Goal: Information Seeking & Learning: Learn about a topic

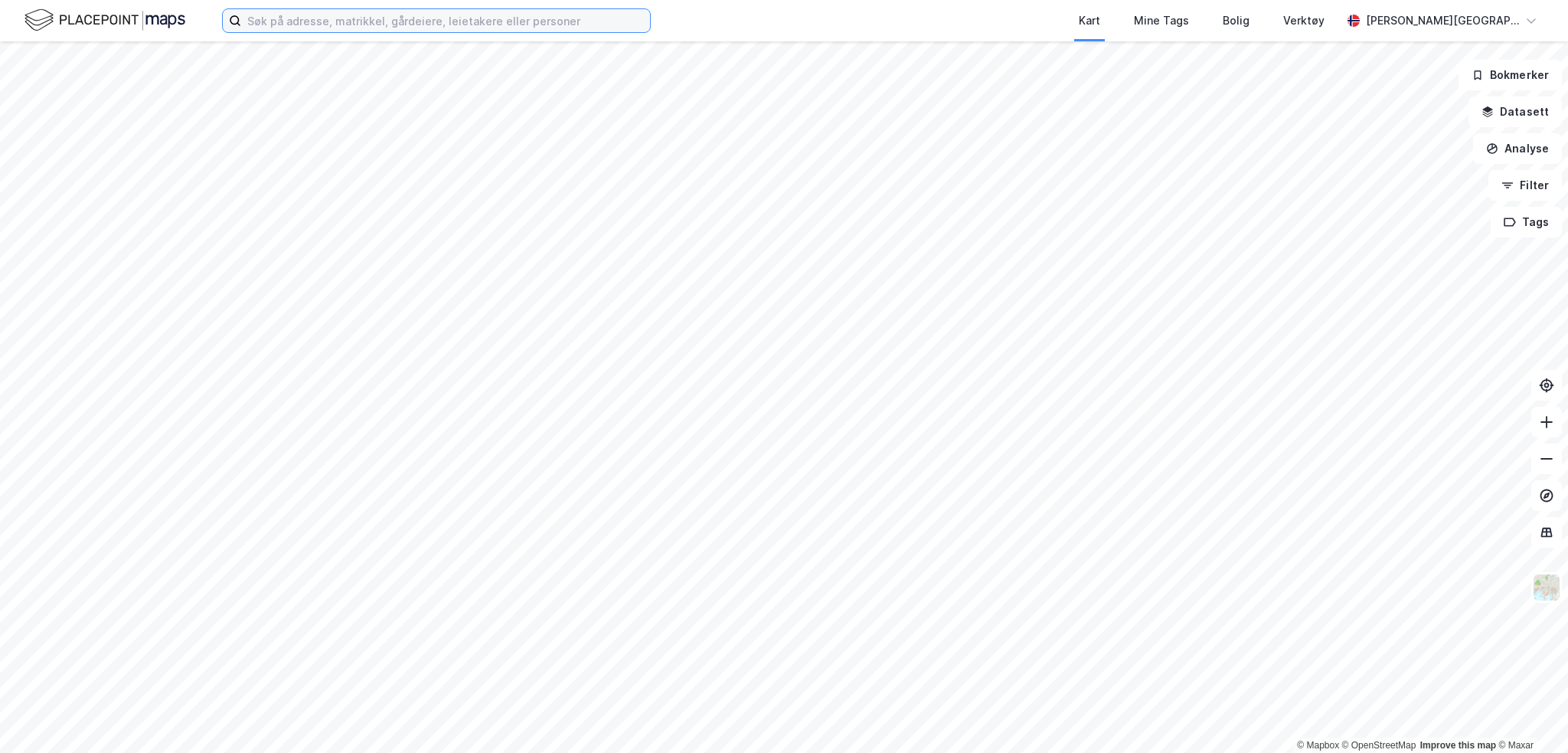
drag, startPoint x: 371, startPoint y: 9, endPoint x: 365, endPoint y: 15, distance: 8.5
click at [371, 9] on input at bounding box center [445, 21] width 408 height 23
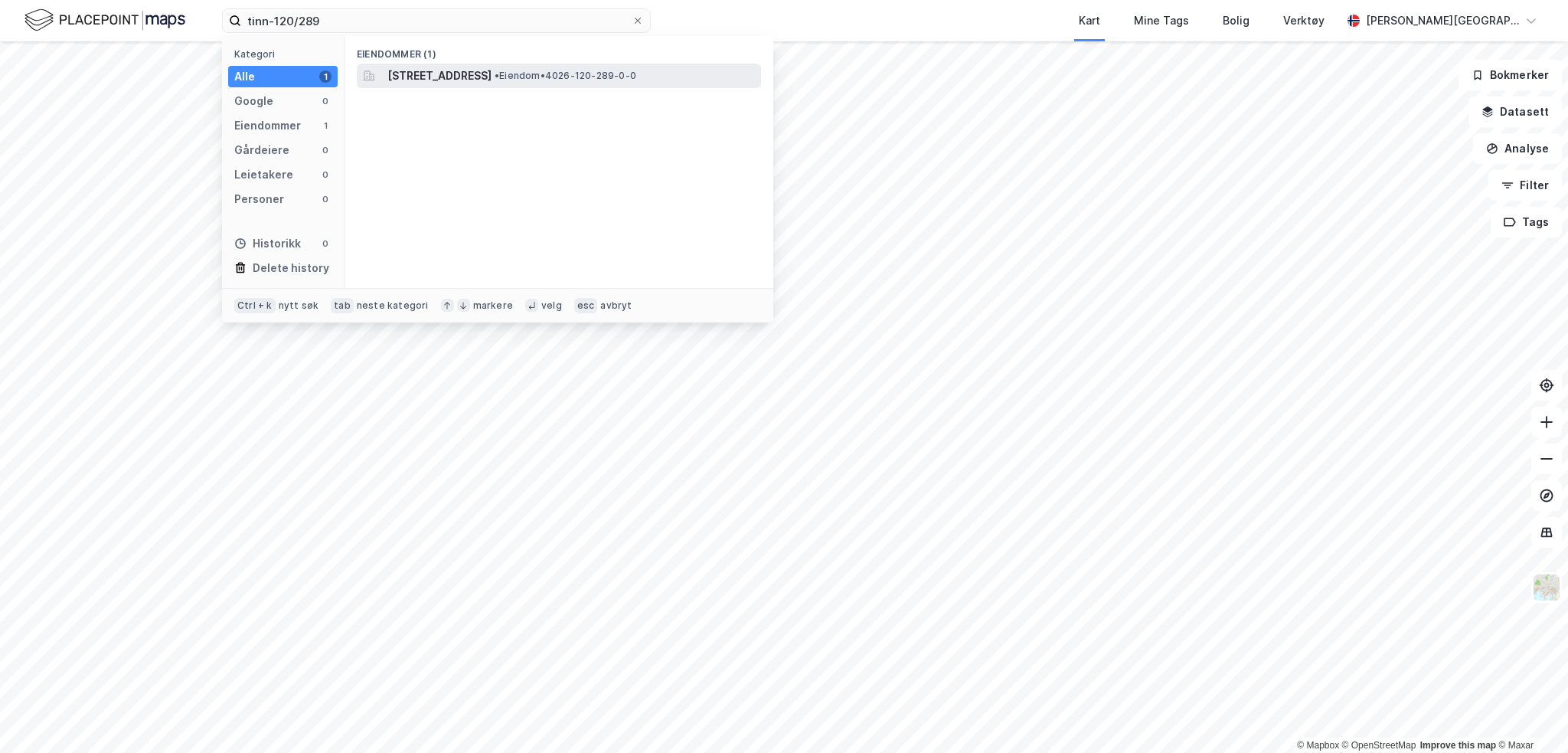
click at [491, 79] on span "[STREET_ADDRESS]" at bounding box center [439, 76] width 104 height 19
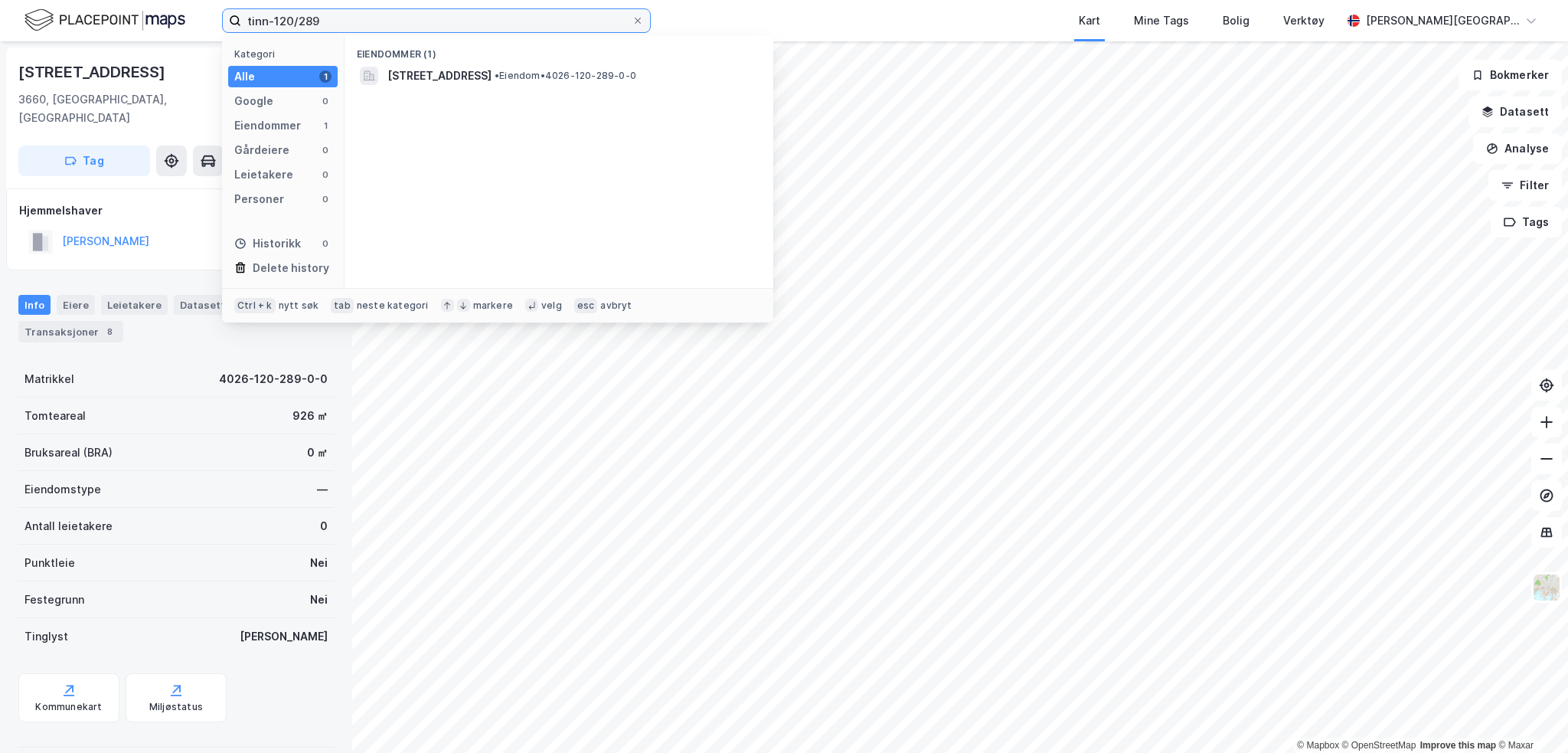
drag, startPoint x: 394, startPoint y: 15, endPoint x: 76, endPoint y: 62, distance: 321.5
click at [76, 62] on div "tinn-120/289 Kategori Alle 1 Google 0 Eiendommer 1 Gårdeiere 0 Leietakere 0 Per…" at bounding box center [784, 376] width 1568 height 753
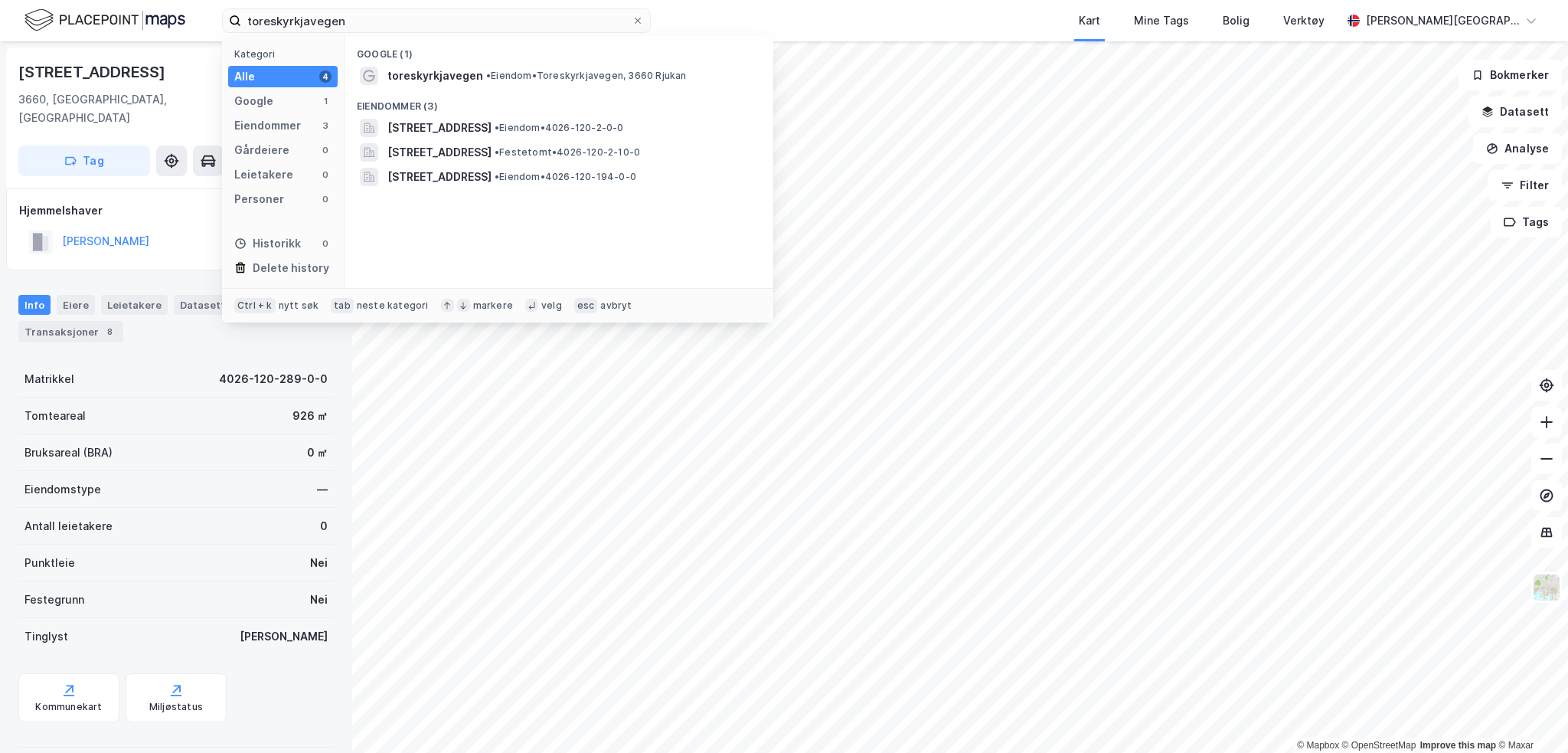
click at [511, 7] on div "toreskyrkjavegen Kategori Alle 4 Google 1 Eiendommer 3 Gårdeiere 0 Leietakere 0…" at bounding box center [784, 21] width 1568 height 41
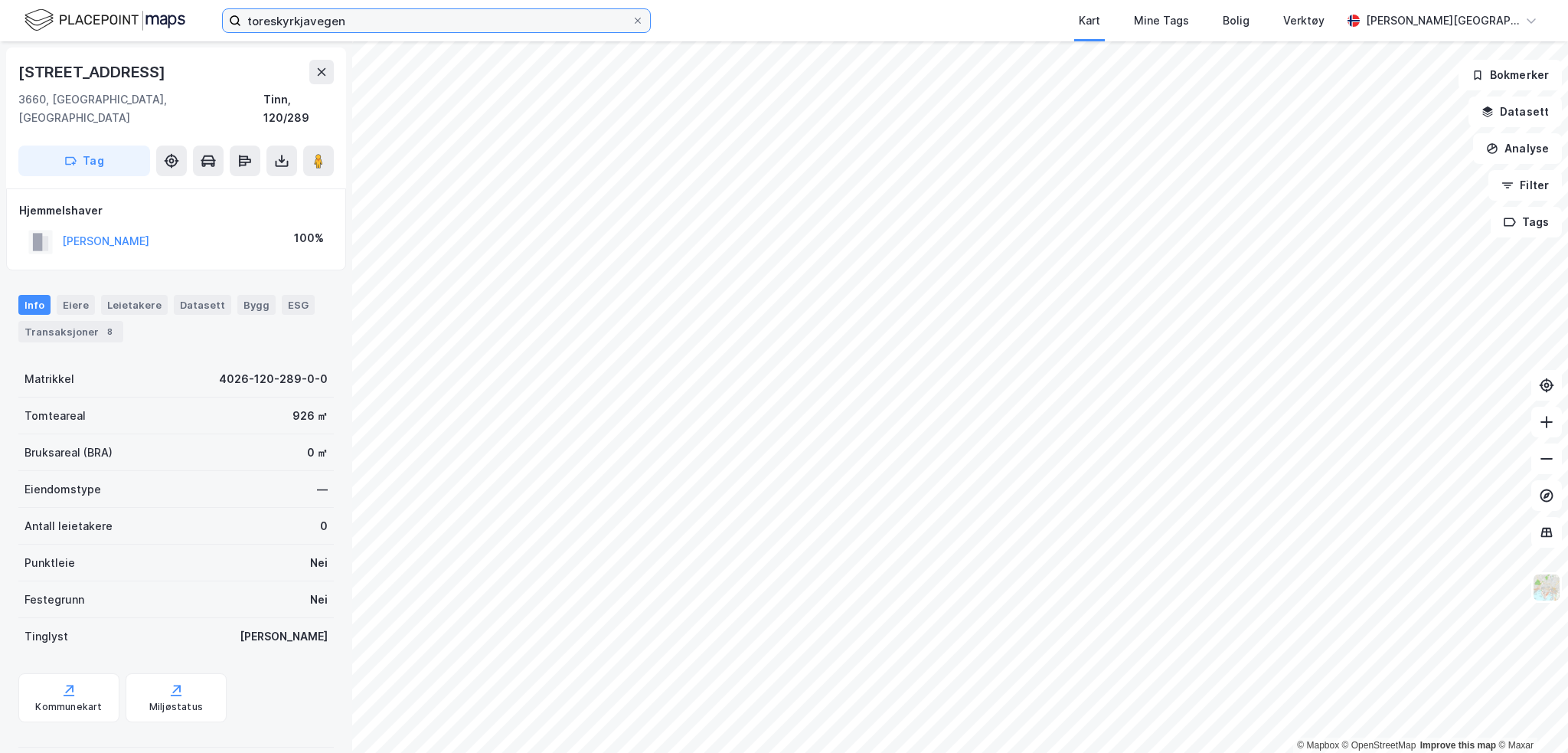
click at [504, 18] on input "toreskyrkjavegen" at bounding box center [436, 21] width 391 height 23
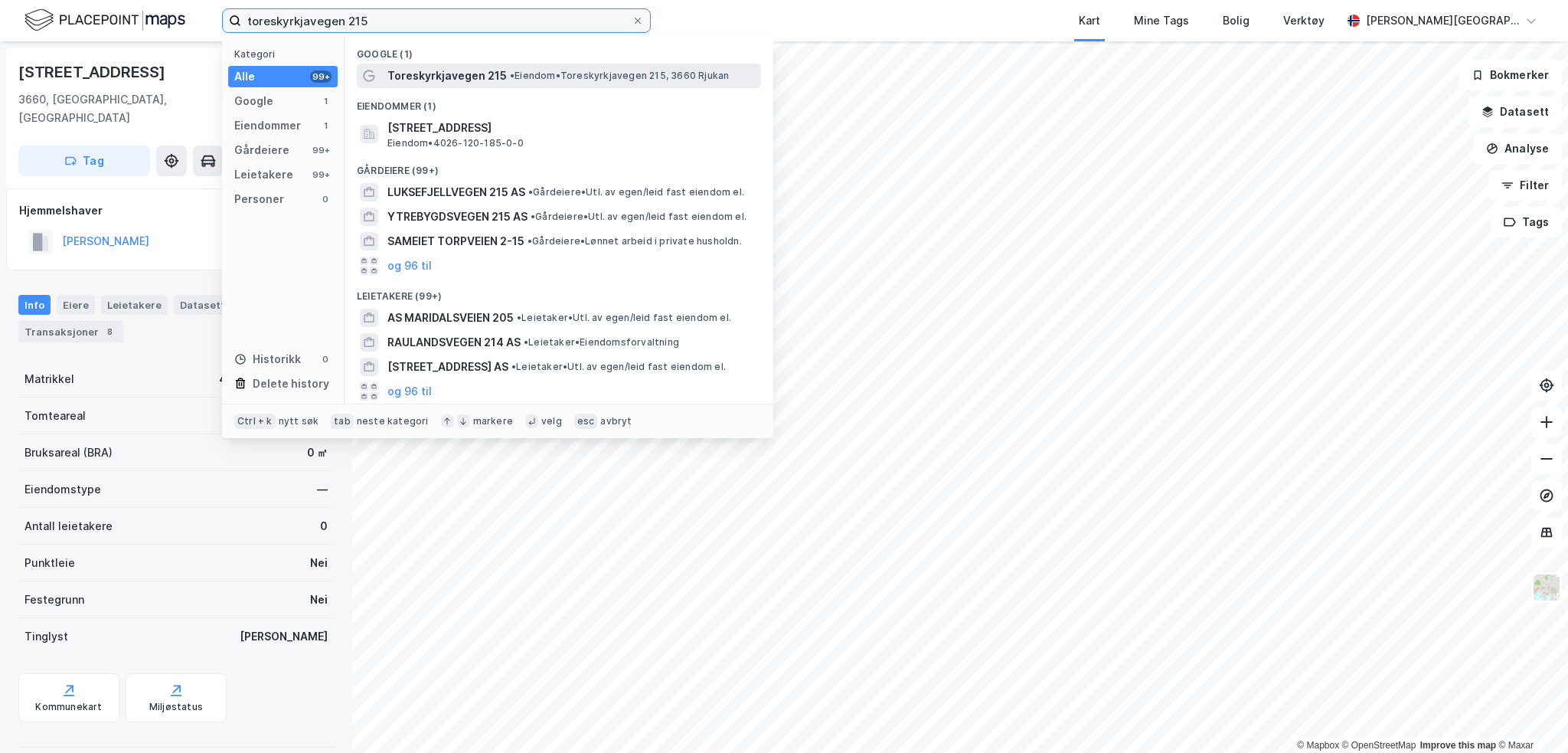
type input "toreskyrkjavegen 215"
click at [510, 79] on span "•" at bounding box center [512, 75] width 4 height 11
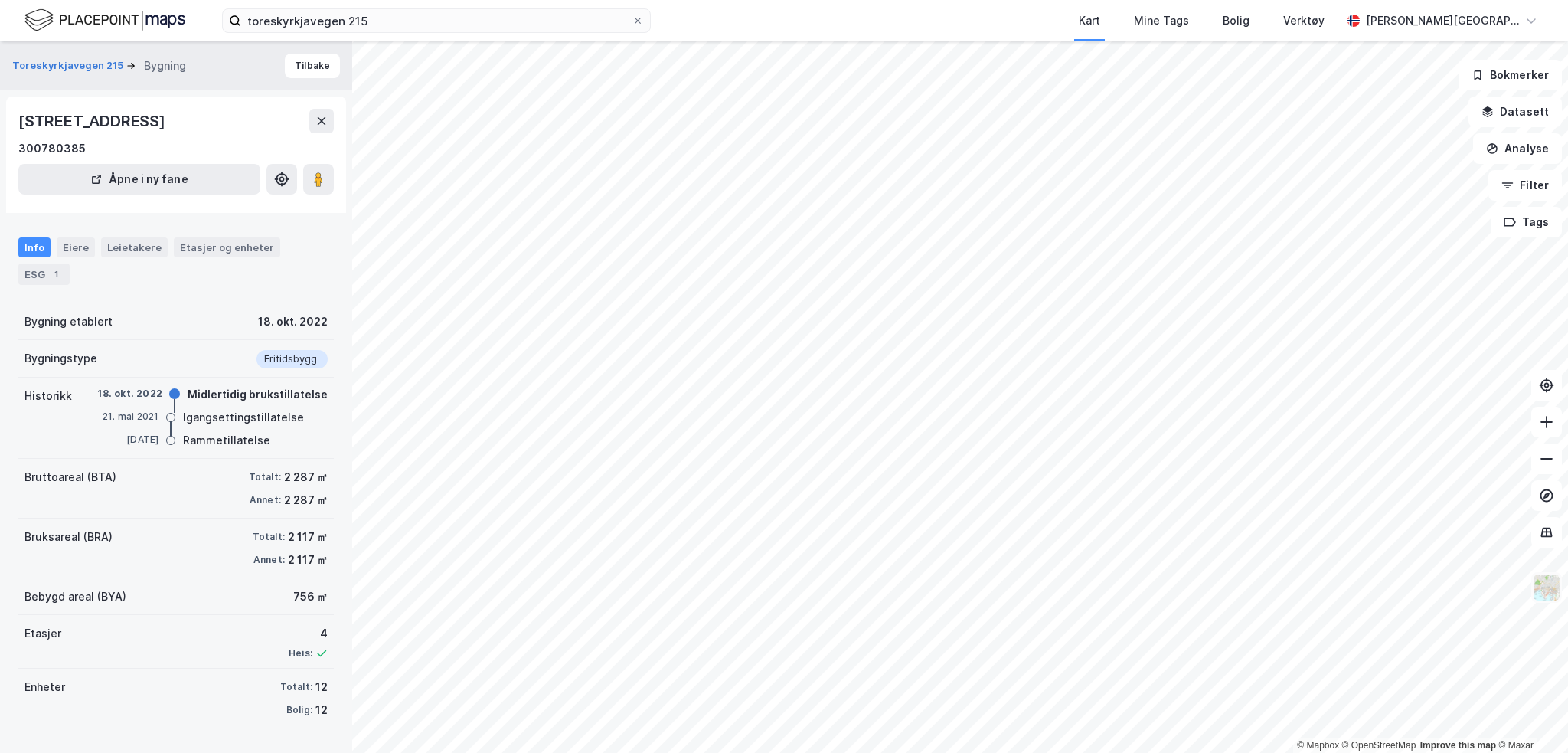
click at [1552, 591] on img at bounding box center [1547, 587] width 29 height 29
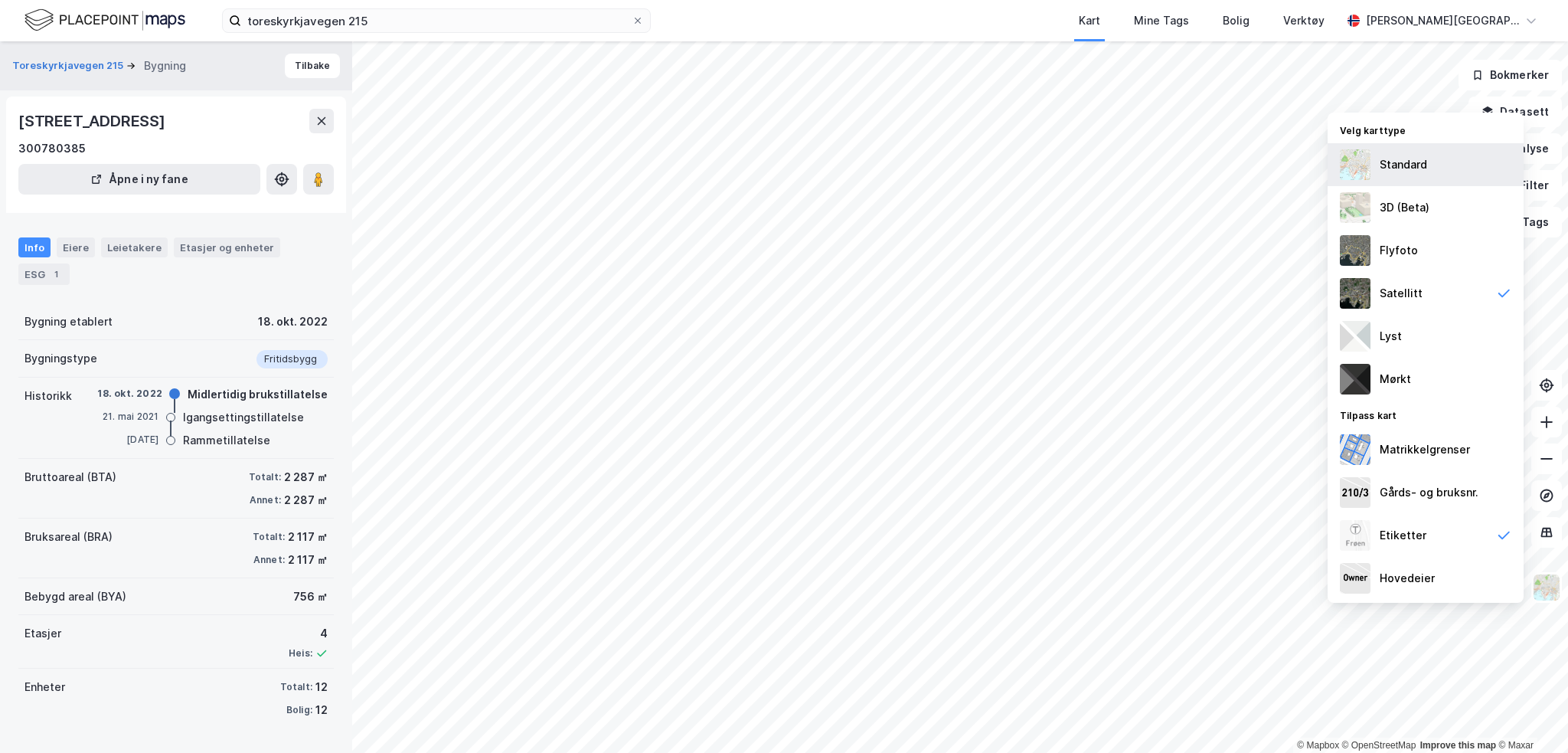
click at [1366, 170] on img at bounding box center [1355, 165] width 31 height 31
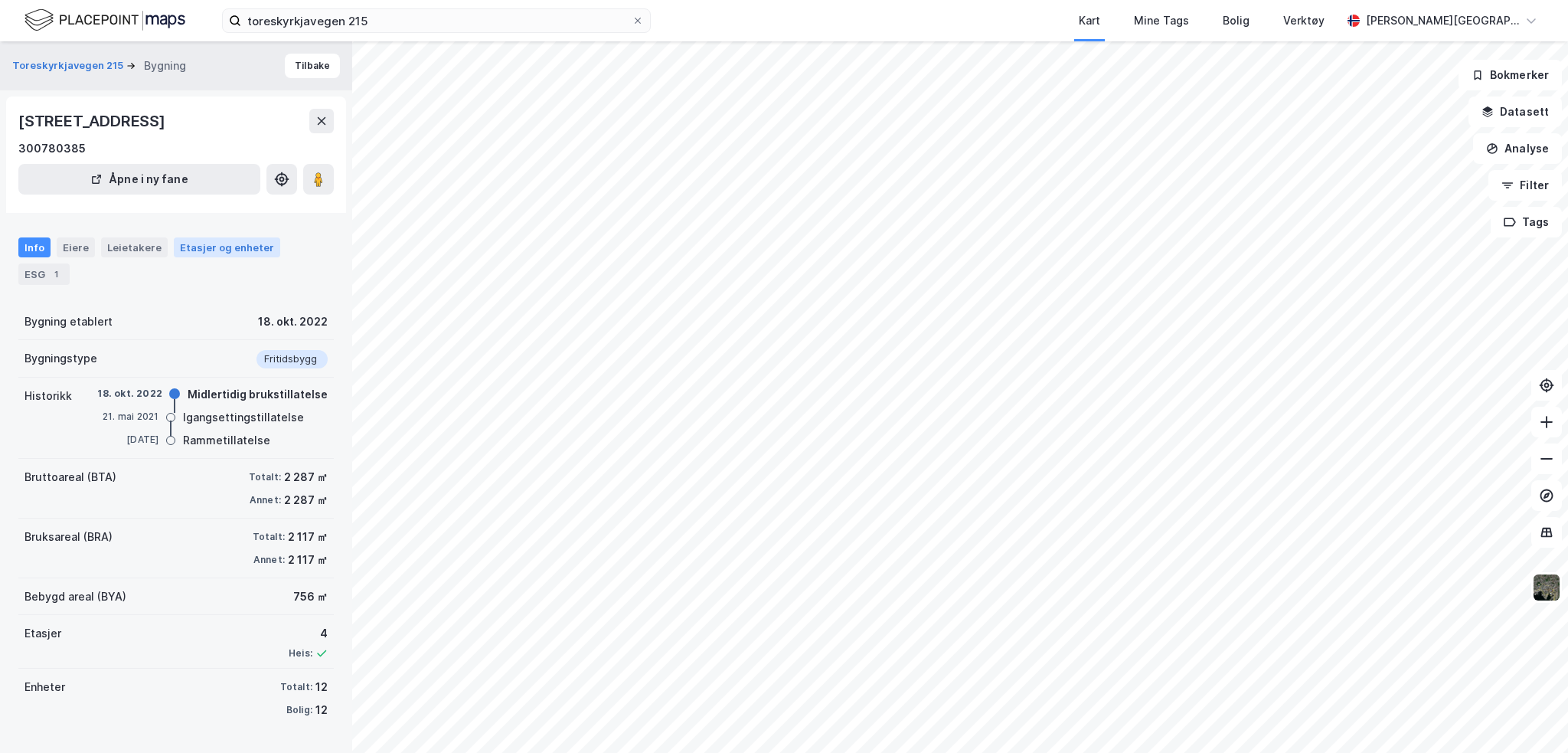
click at [201, 257] on div "Etasjer og enheter" at bounding box center [226, 247] width 107 height 20
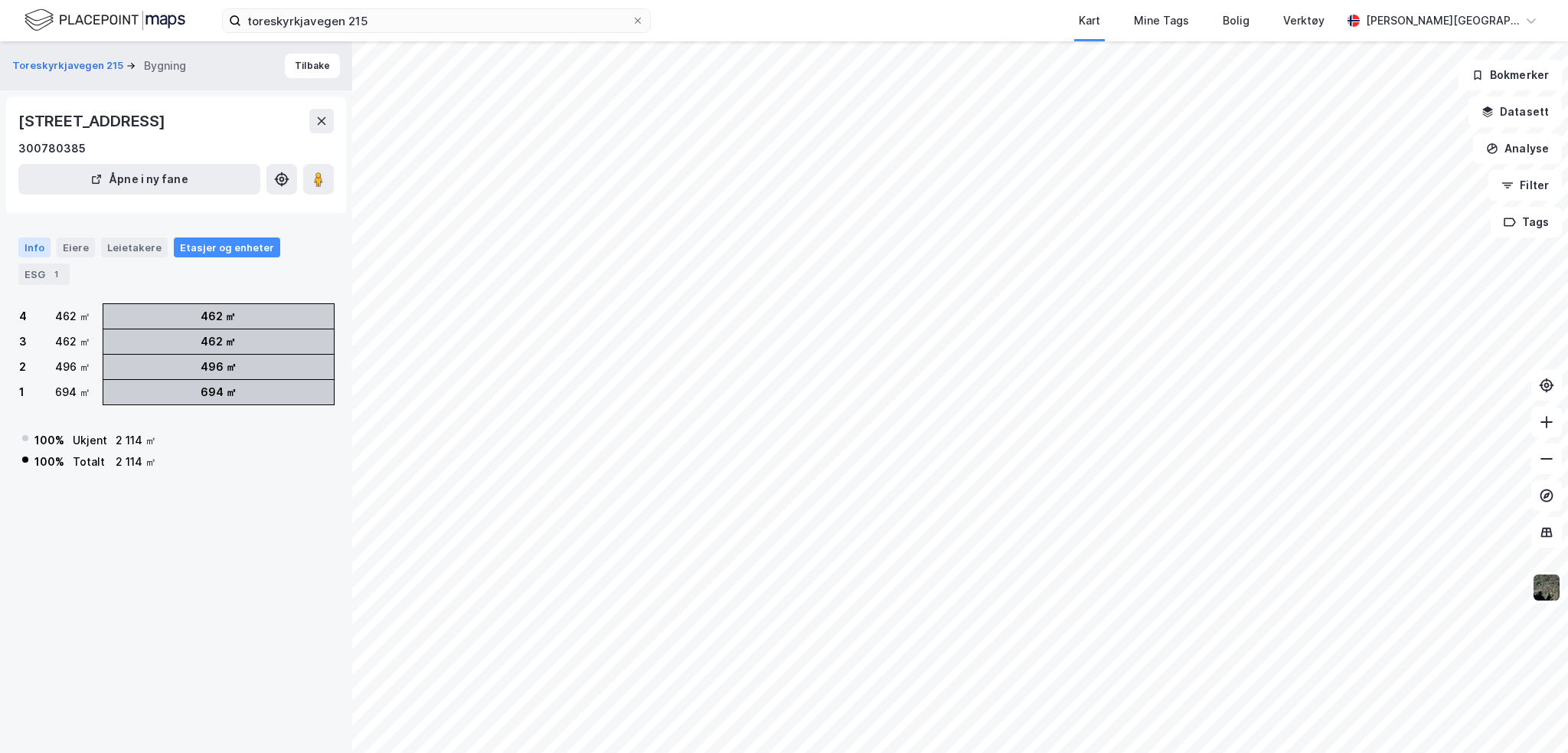
click at [28, 257] on div "Info" at bounding box center [35, 247] width 32 height 20
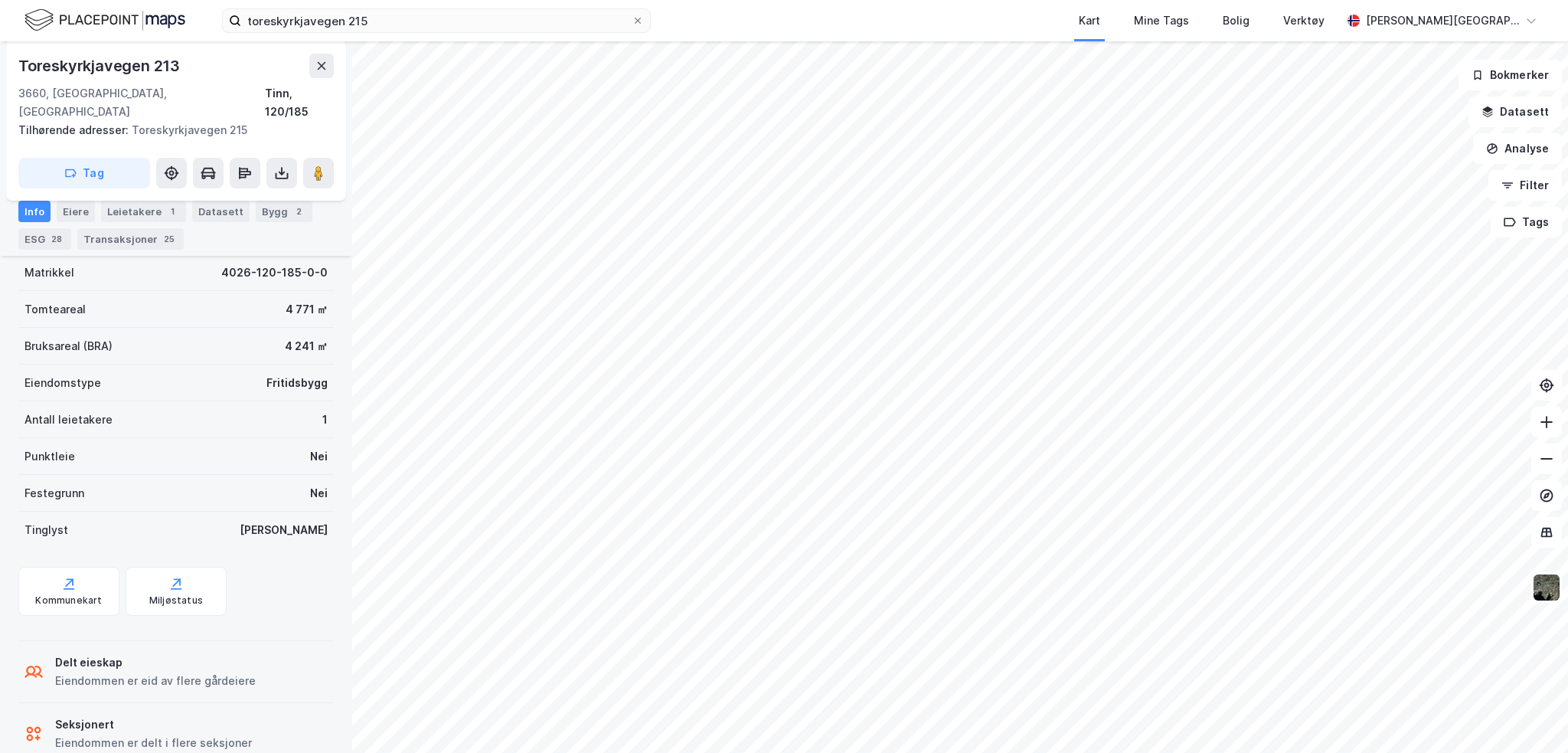
scroll to position [383, 0]
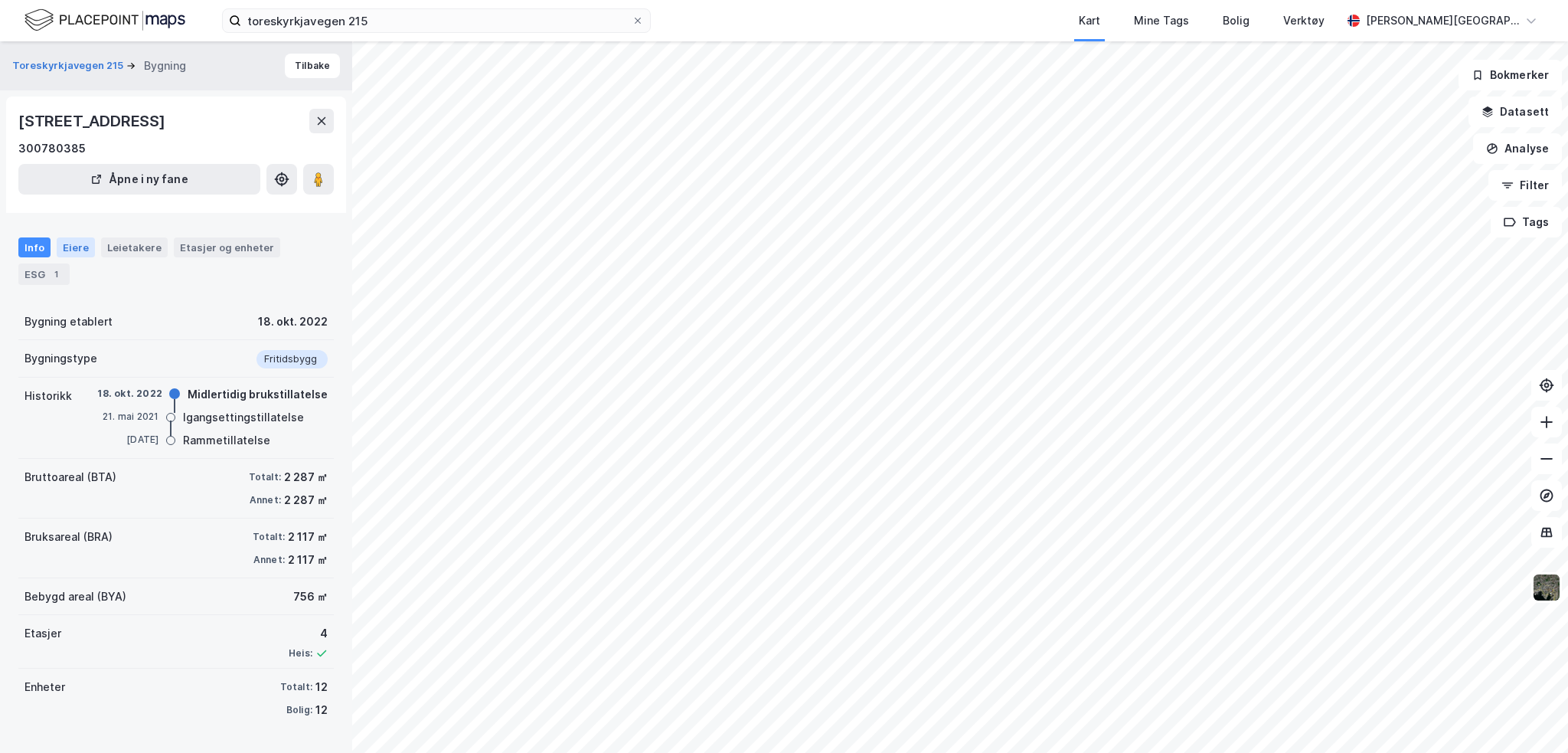
click at [59, 257] on div "Eiere" at bounding box center [75, 247] width 38 height 20
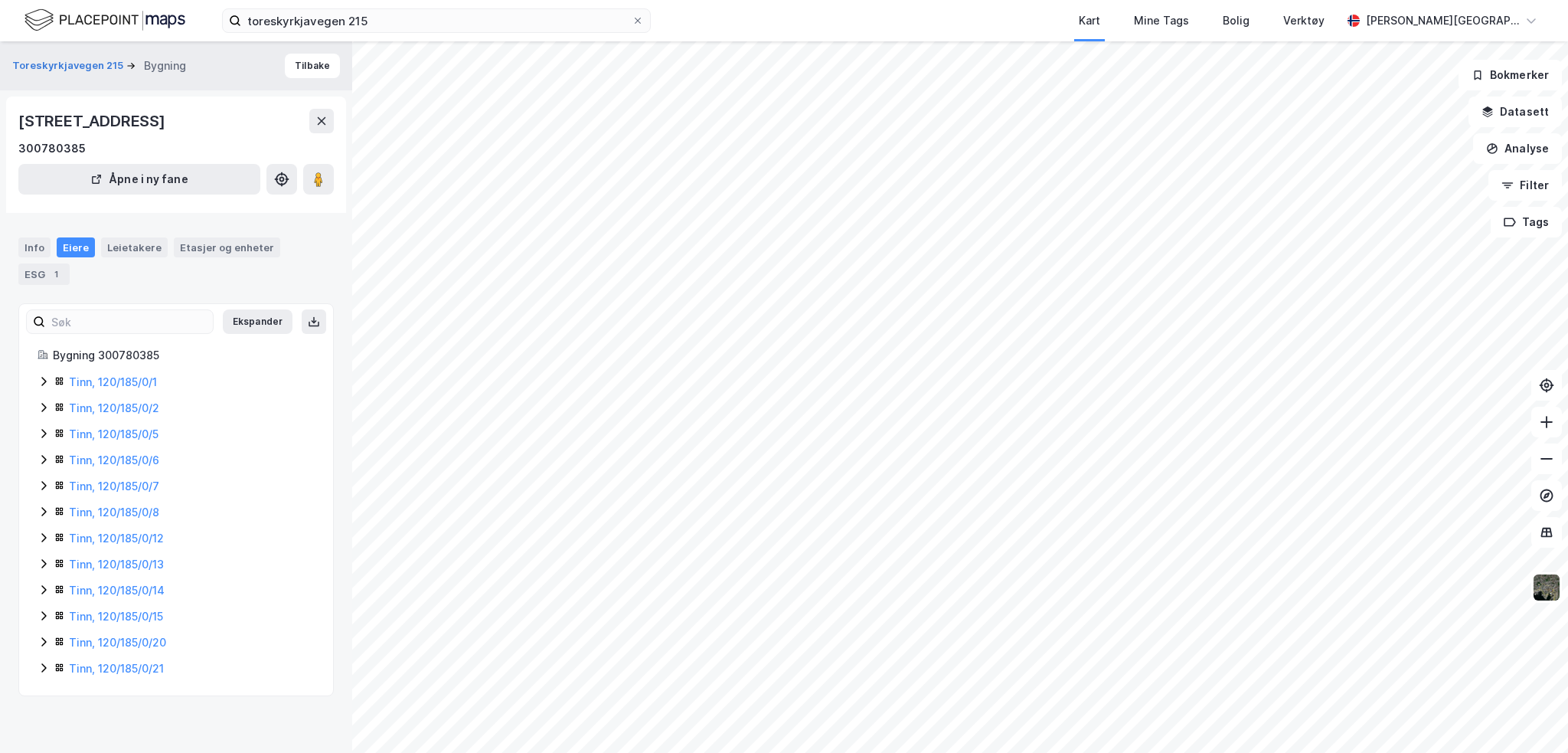
click at [41, 570] on icon at bounding box center [44, 563] width 12 height 12
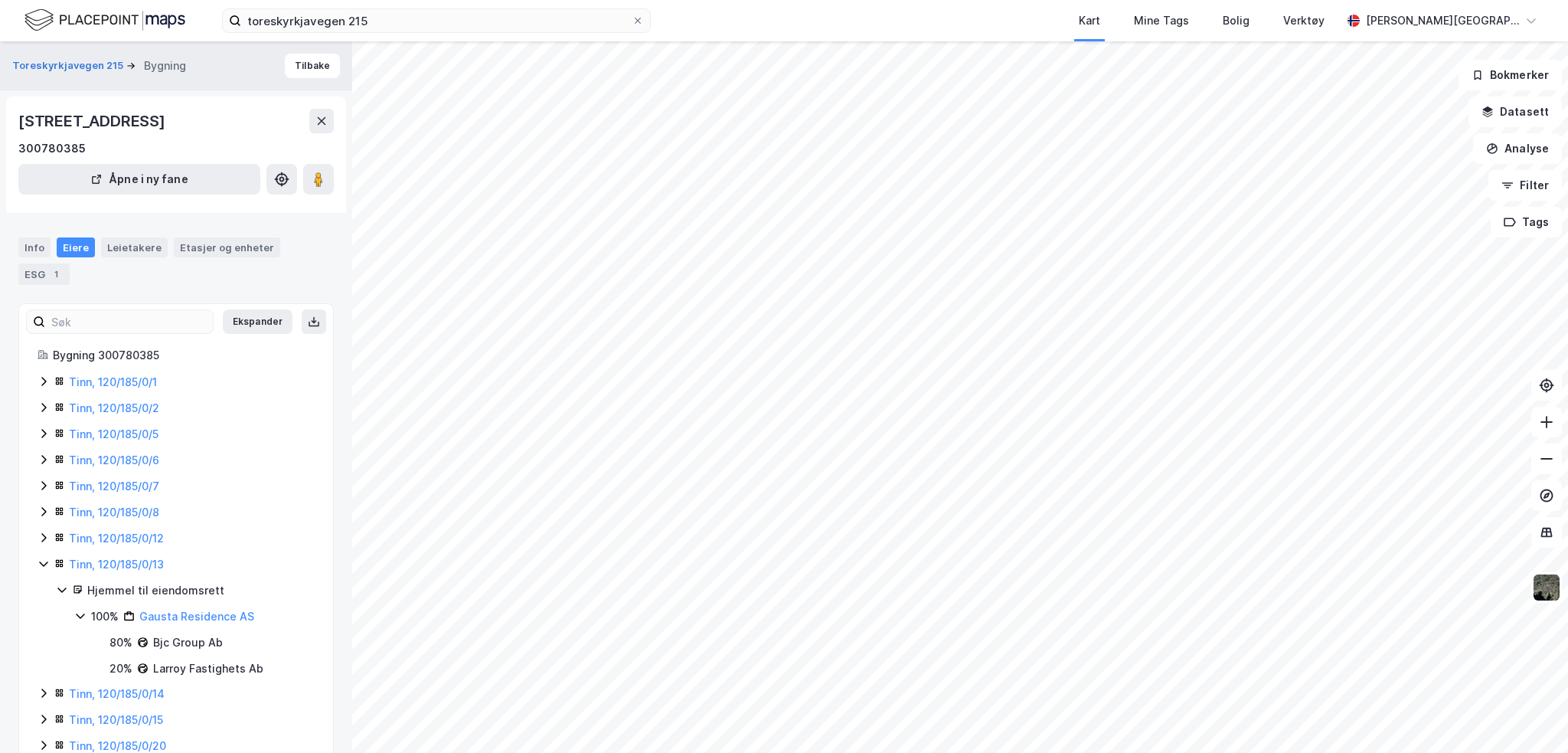
click at [41, 542] on icon at bounding box center [43, 538] width 4 height 9
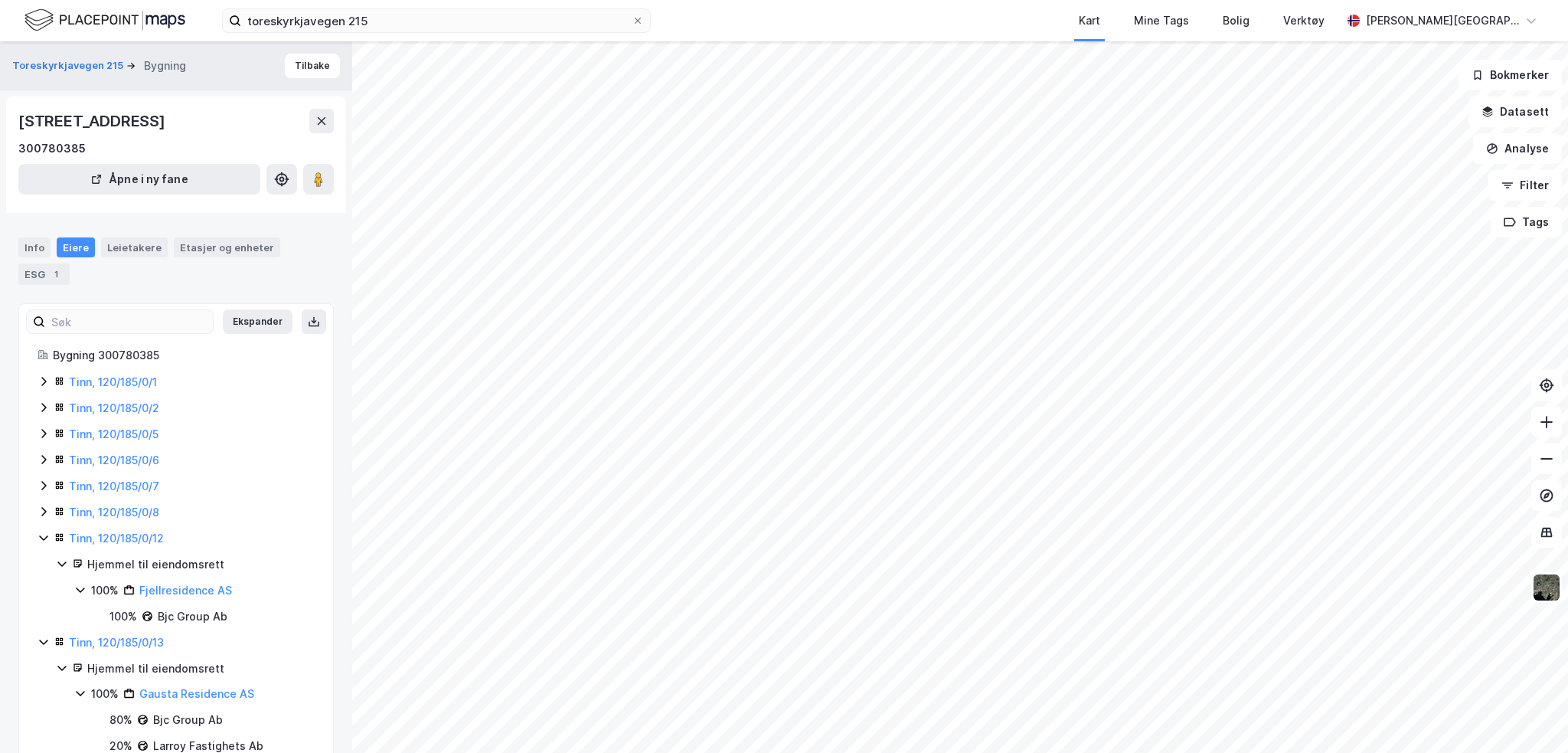
click at [42, 516] on icon at bounding box center [43, 511] width 4 height 9
click at [40, 496] on div "Tinn, 120/185/0/7" at bounding box center [176, 486] width 277 height 19
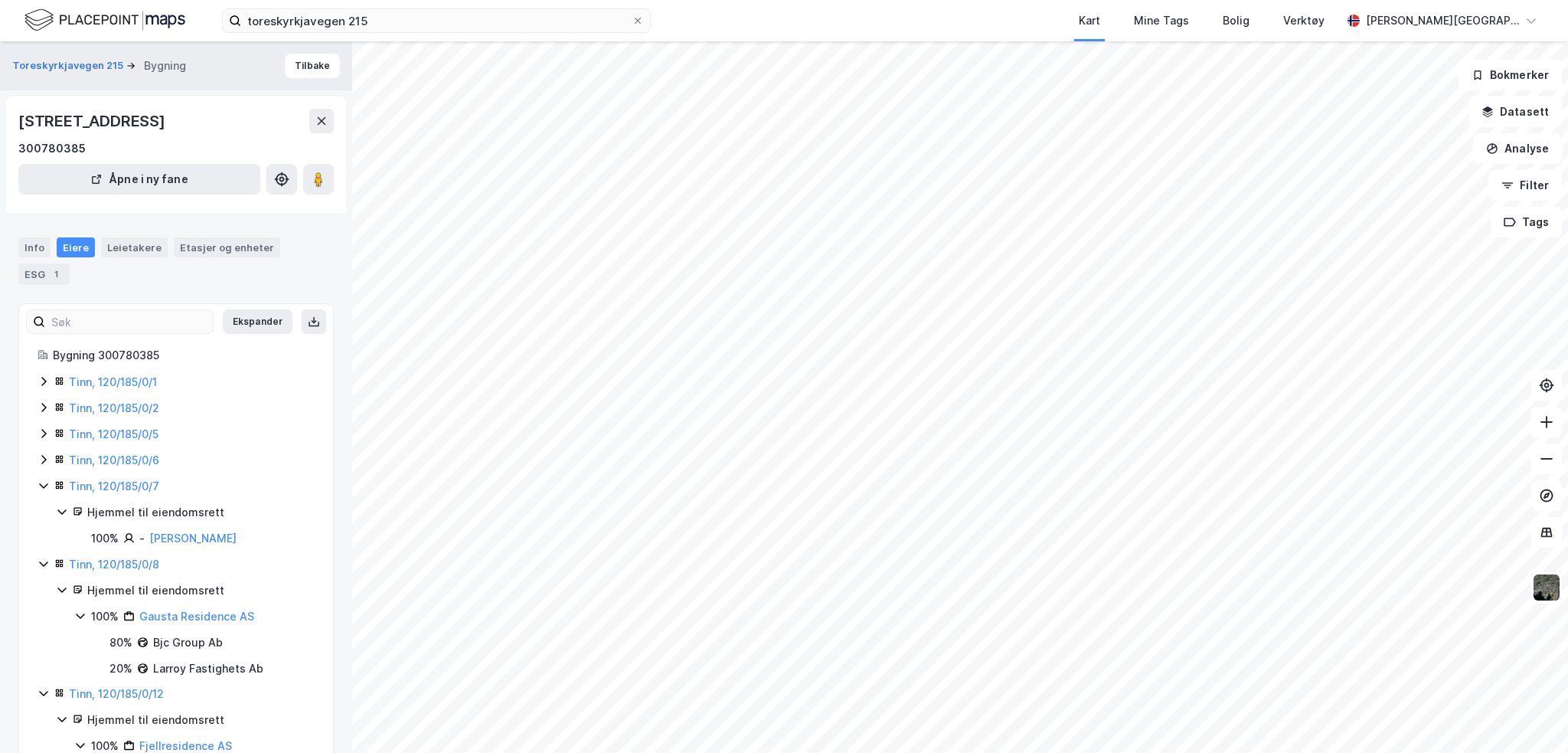
click at [40, 466] on icon at bounding box center [44, 459] width 12 height 12
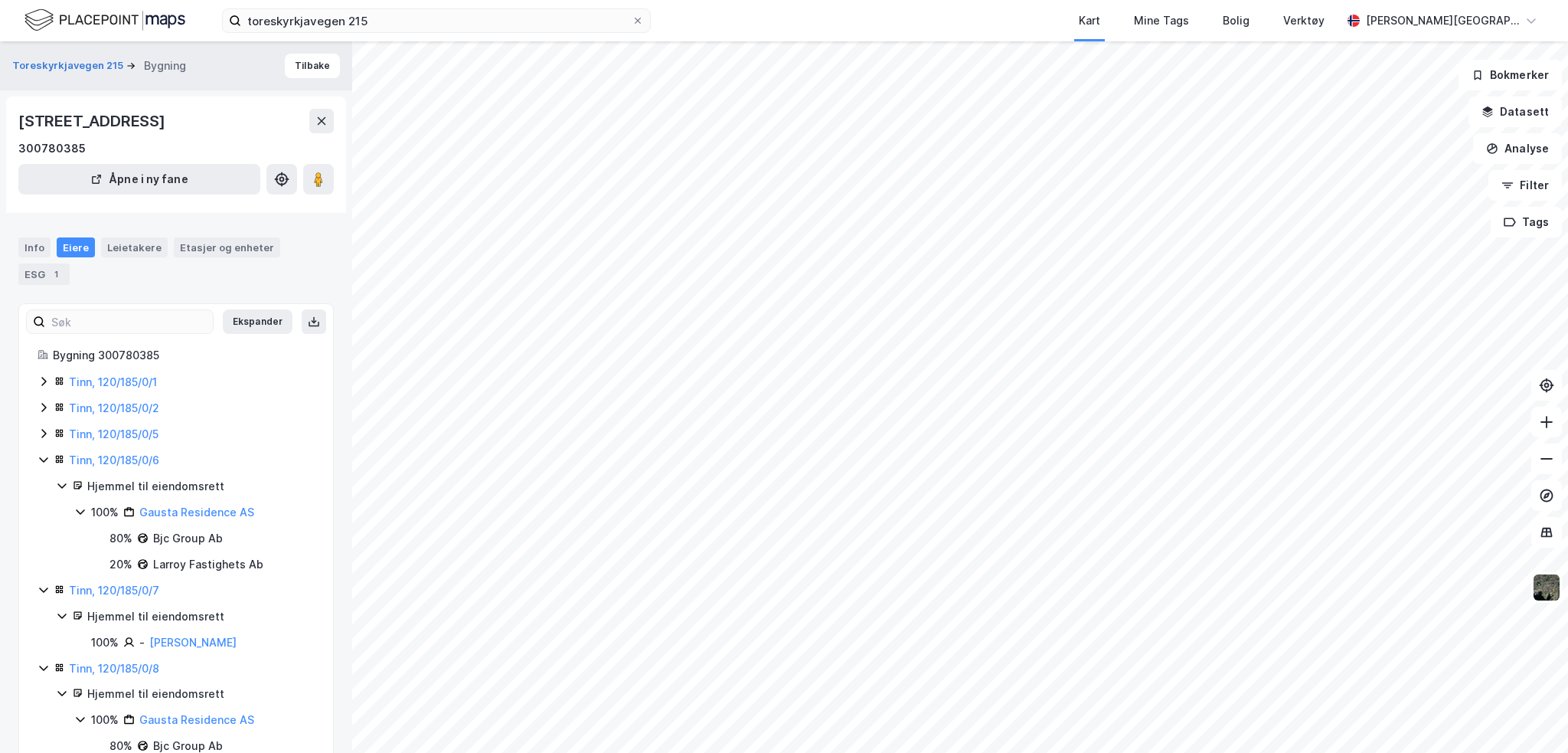
click at [44, 439] on icon at bounding box center [44, 433] width 12 height 12
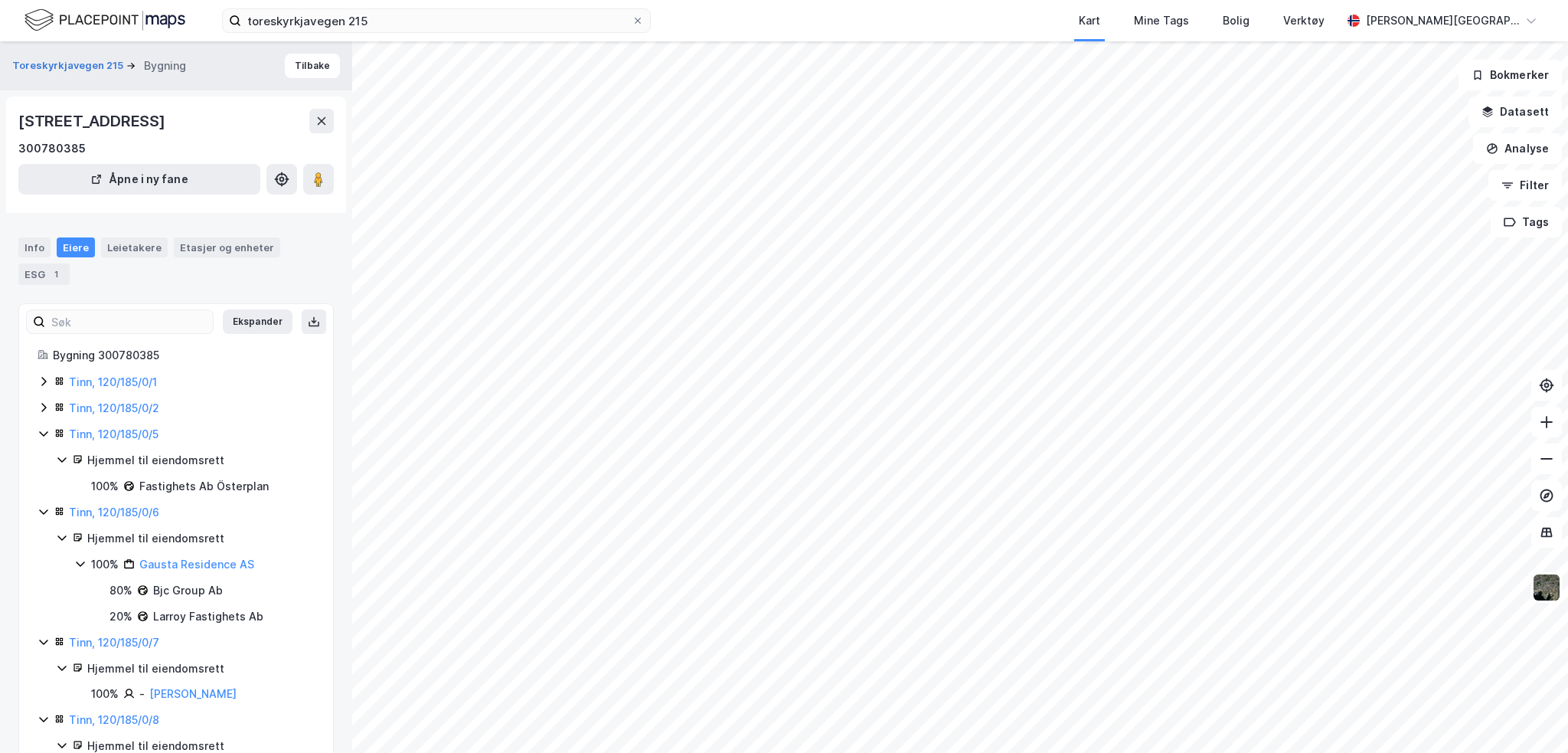
click at [43, 414] on icon at bounding box center [44, 408] width 12 height 12
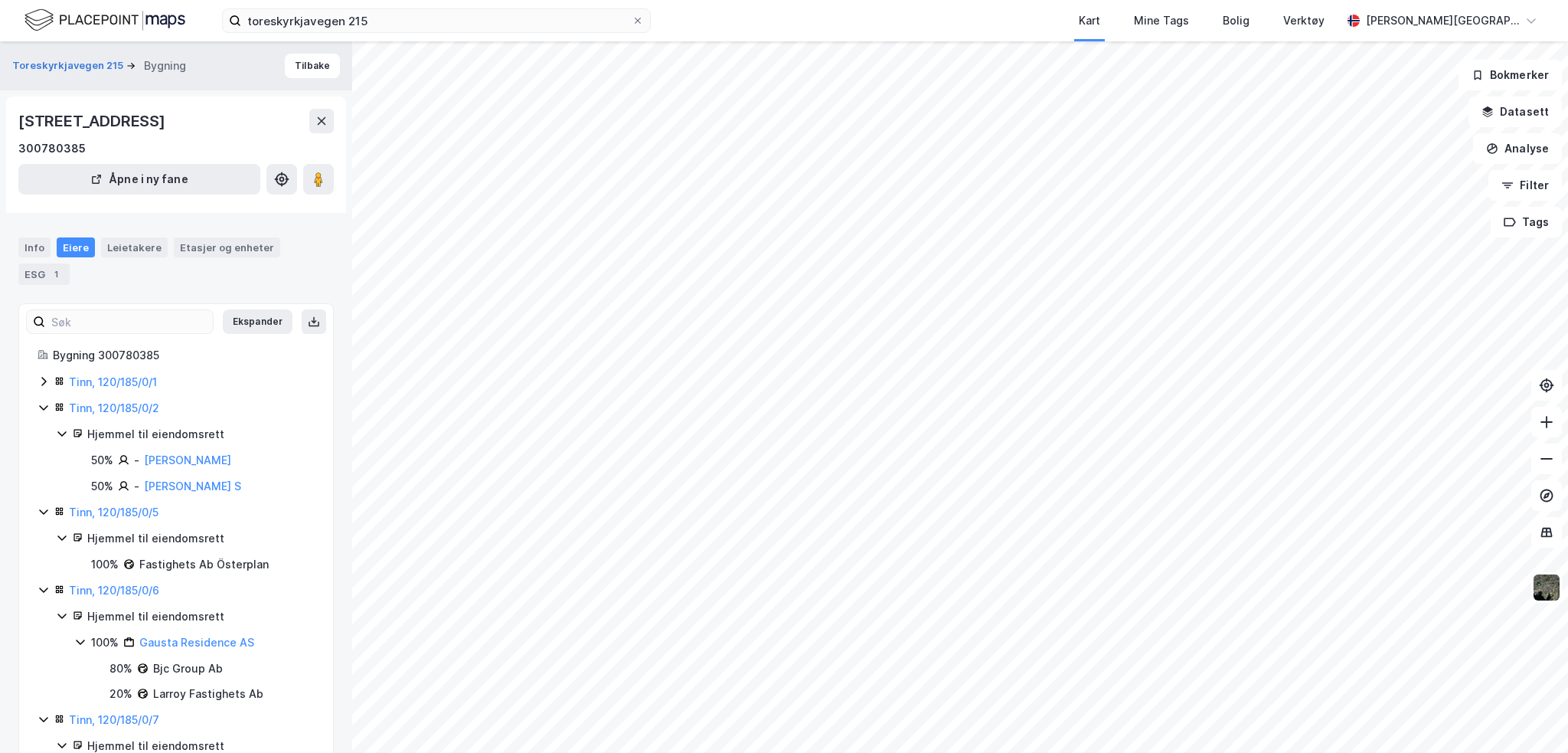
click at [43, 391] on div "Tinn, 120/185/0/1" at bounding box center [176, 382] width 277 height 19
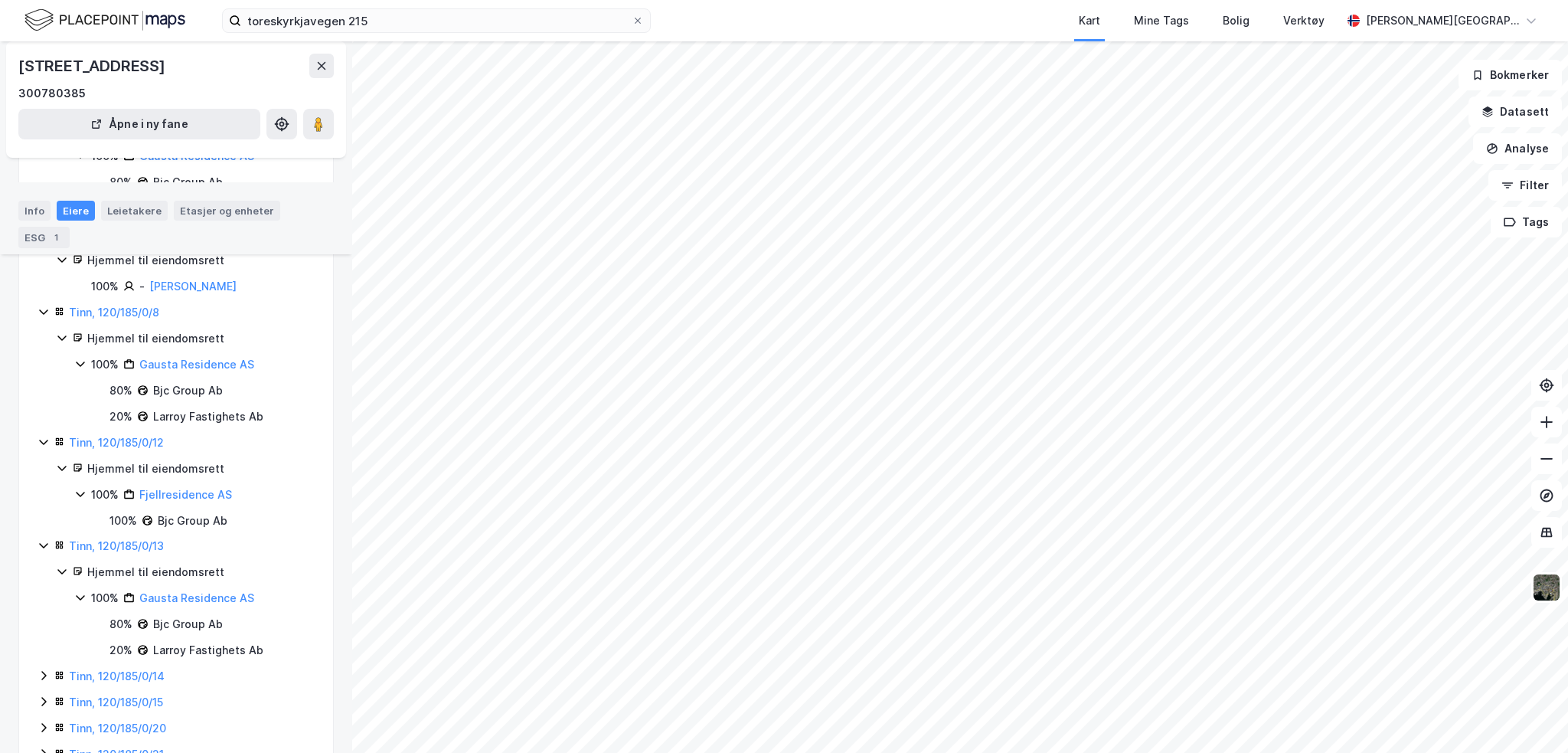
scroll to position [563, 0]
click at [43, 315] on icon at bounding box center [44, 312] width 9 height 5
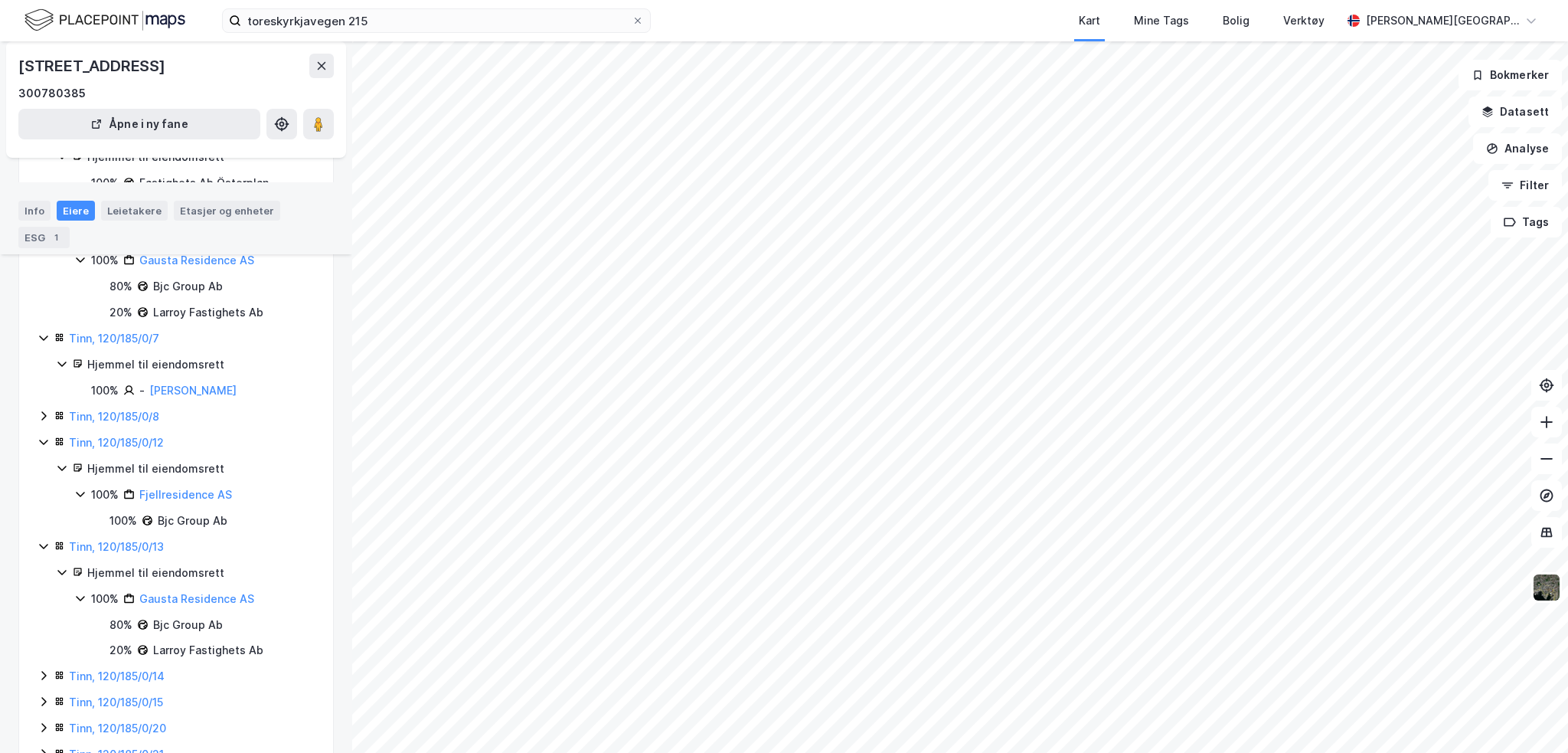
click at [48, 344] on icon at bounding box center [44, 338] width 12 height 12
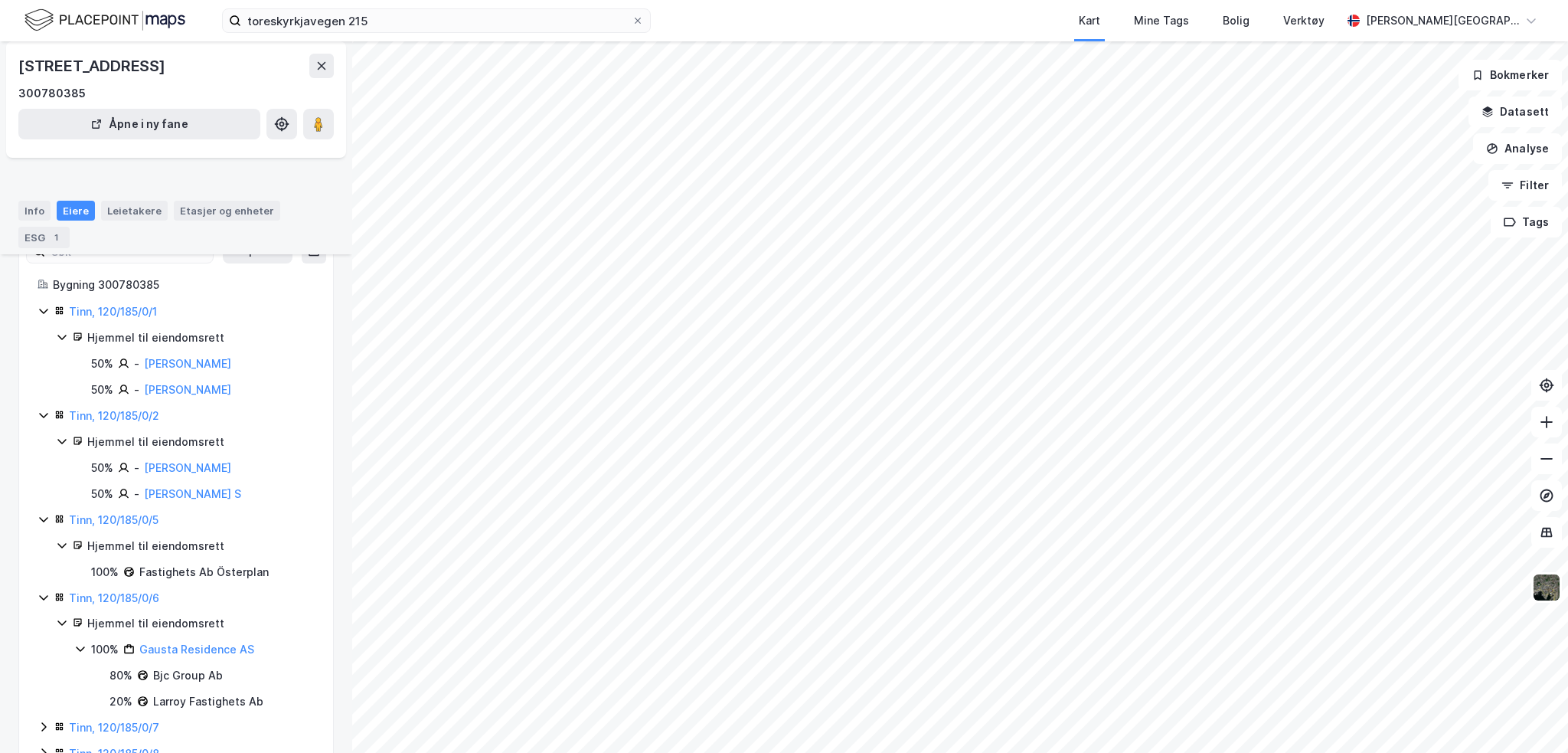
scroll to position [71, 0]
click at [43, 313] on icon at bounding box center [44, 310] width 9 height 5
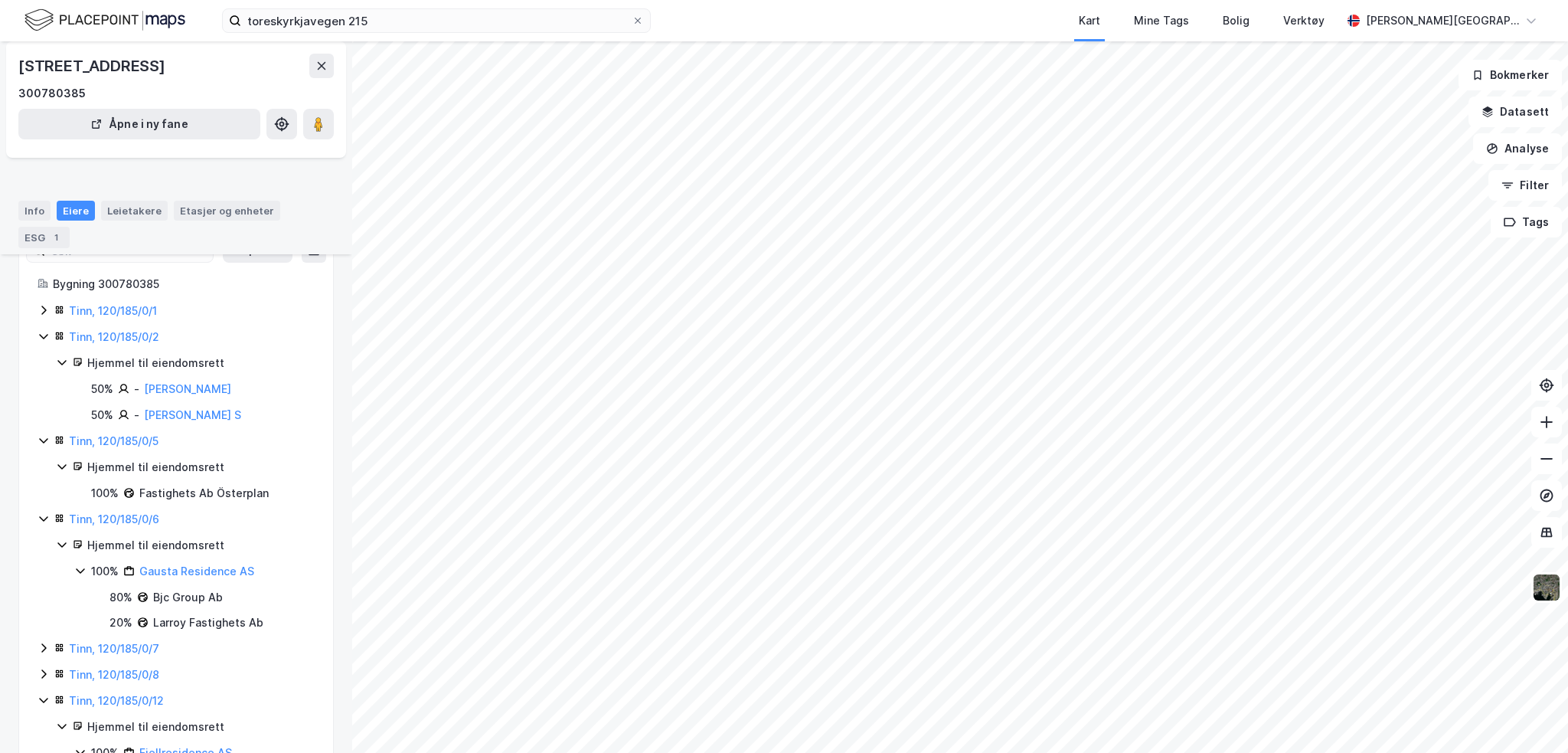
click at [46, 343] on icon at bounding box center [44, 336] width 12 height 12
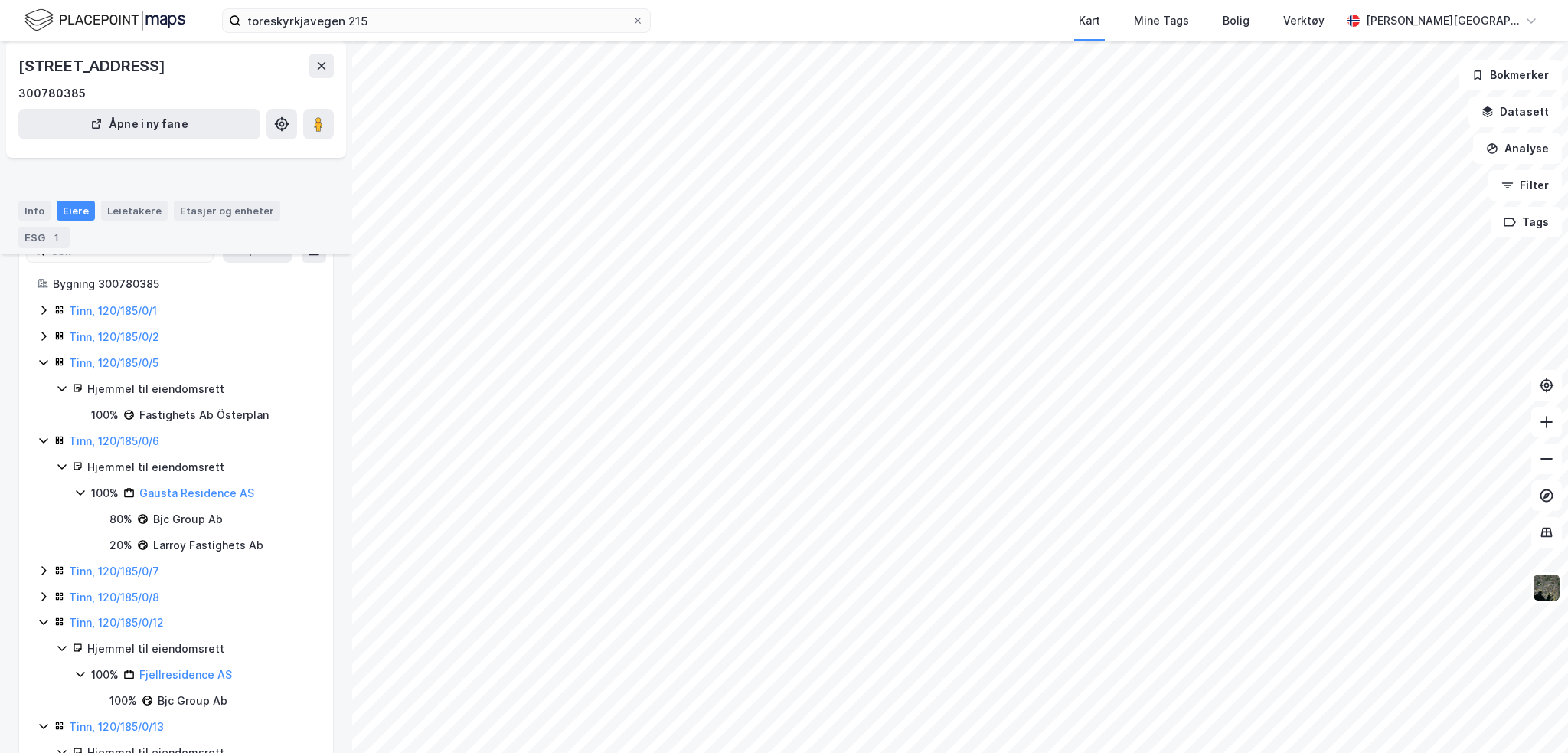
click at [44, 368] on icon at bounding box center [44, 362] width 12 height 12
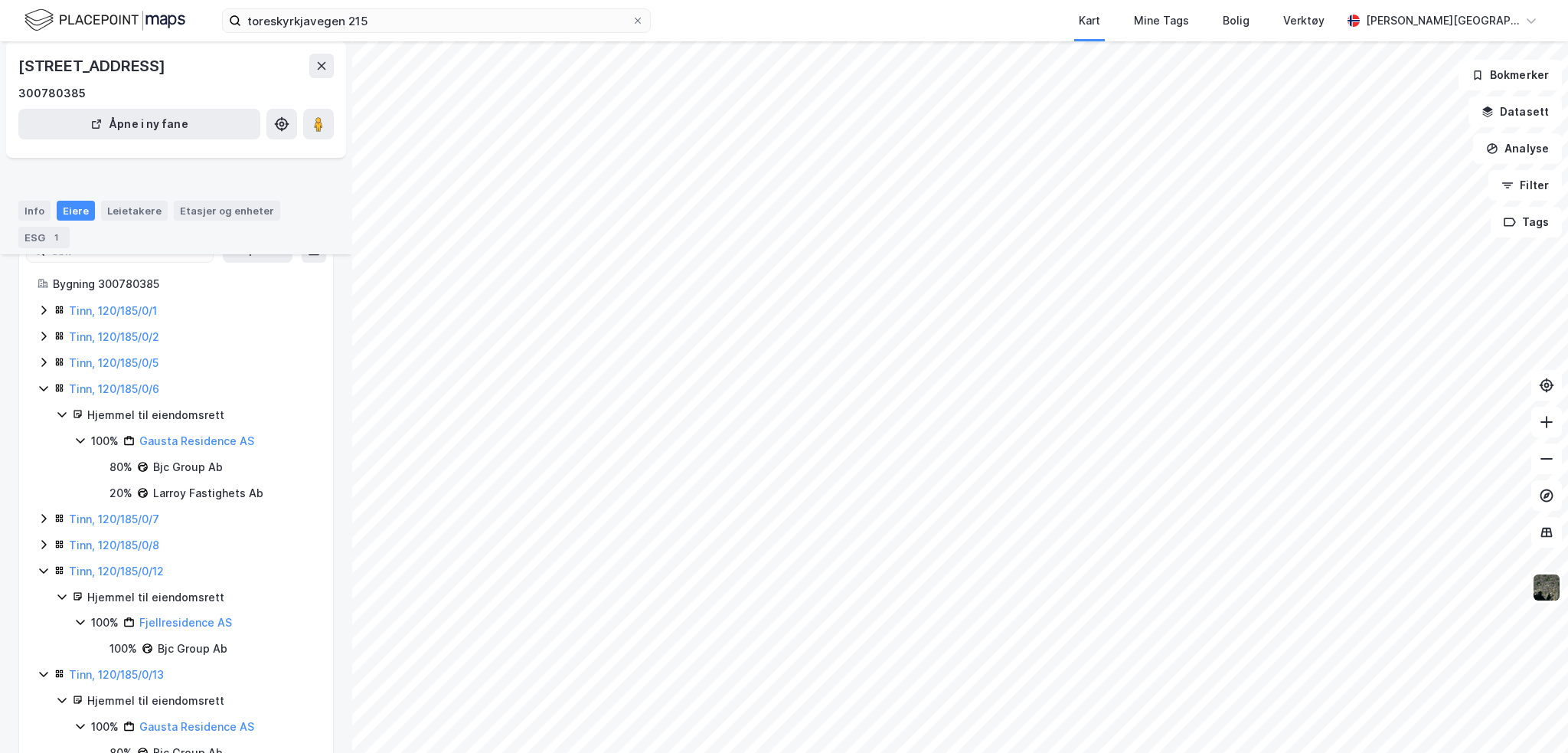
click at [49, 398] on div "Tinn, 120/185/0/6" at bounding box center [176, 389] width 277 height 19
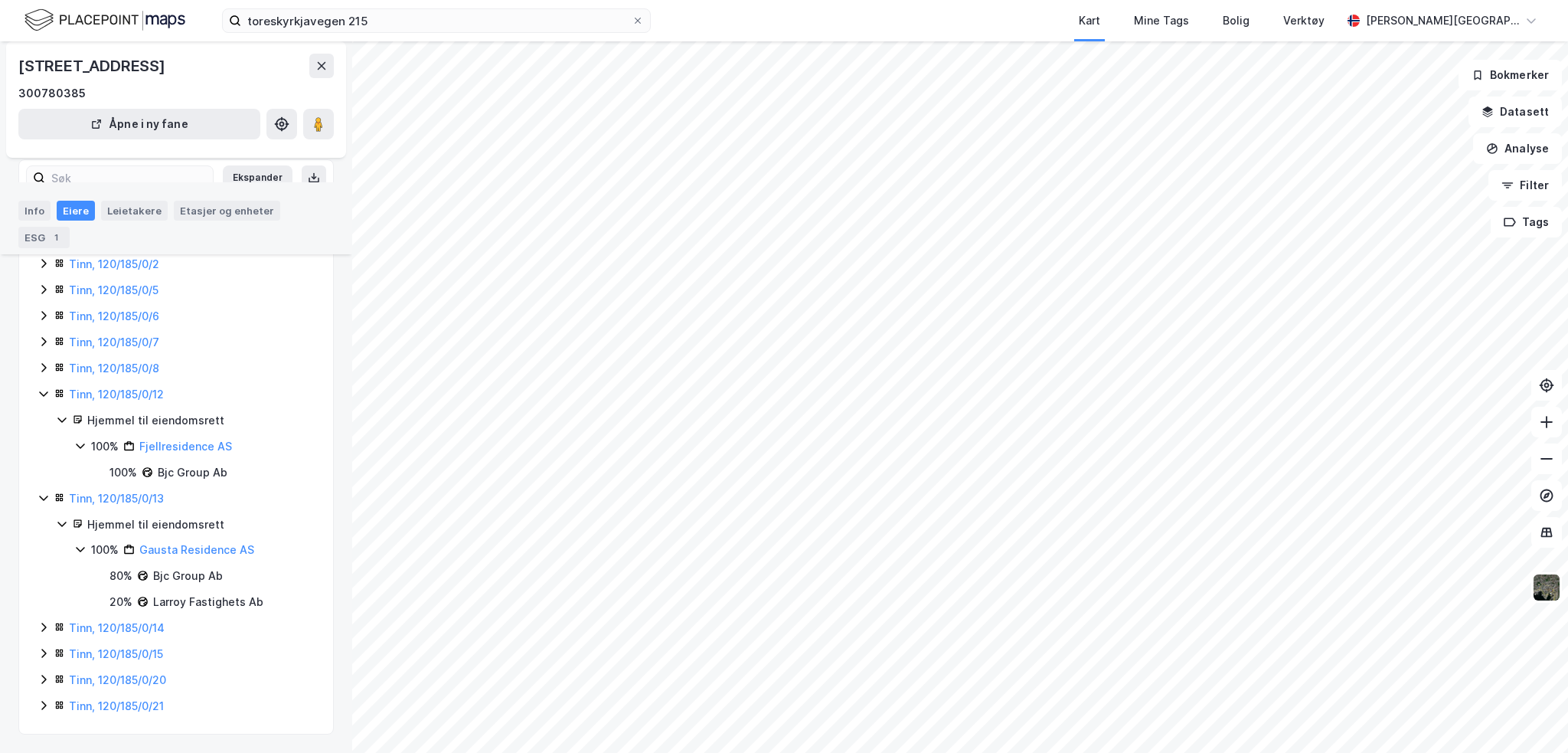
scroll to position [170, 0]
click at [77, 548] on icon at bounding box center [80, 550] width 9 height 5
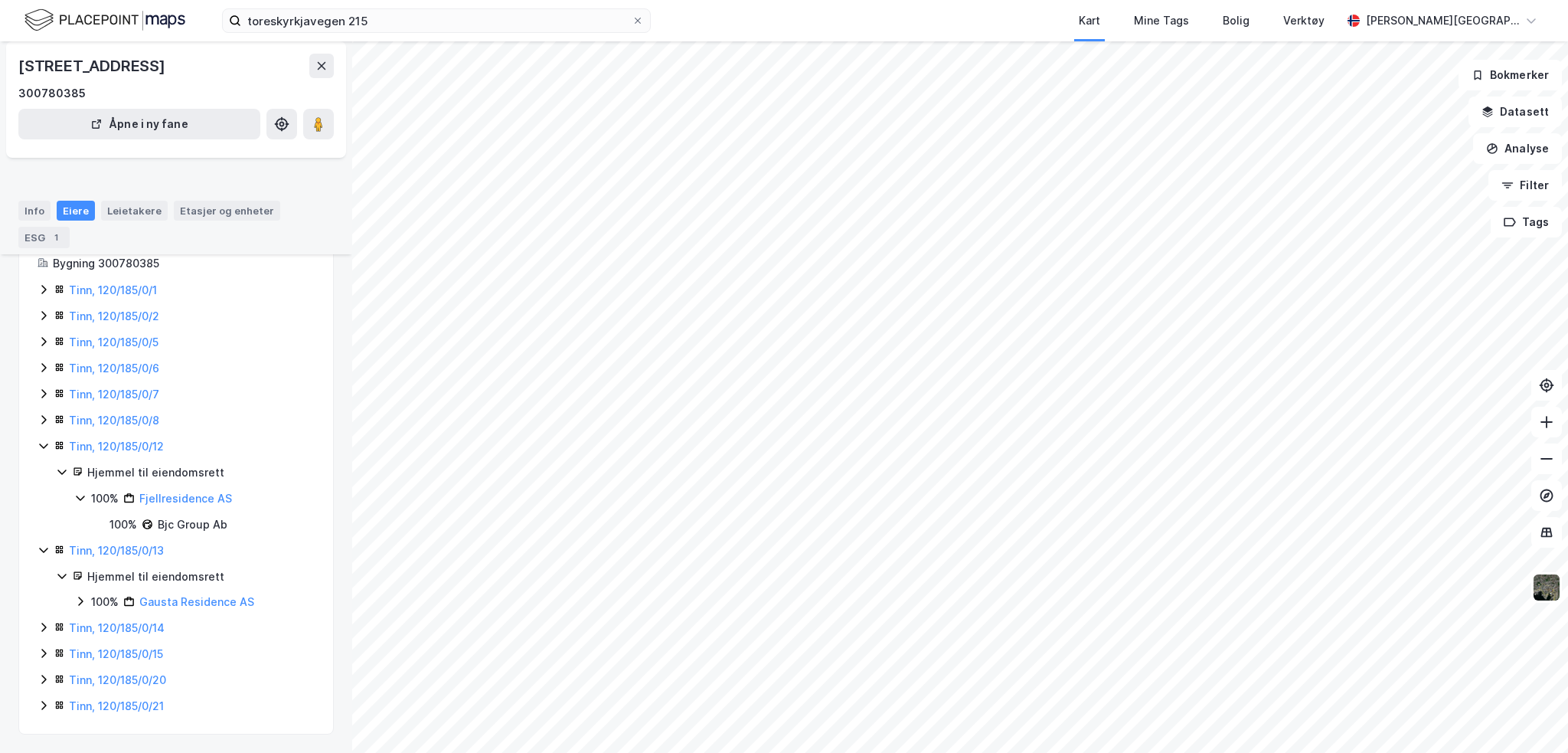
click at [62, 574] on icon at bounding box center [62, 576] width 12 height 12
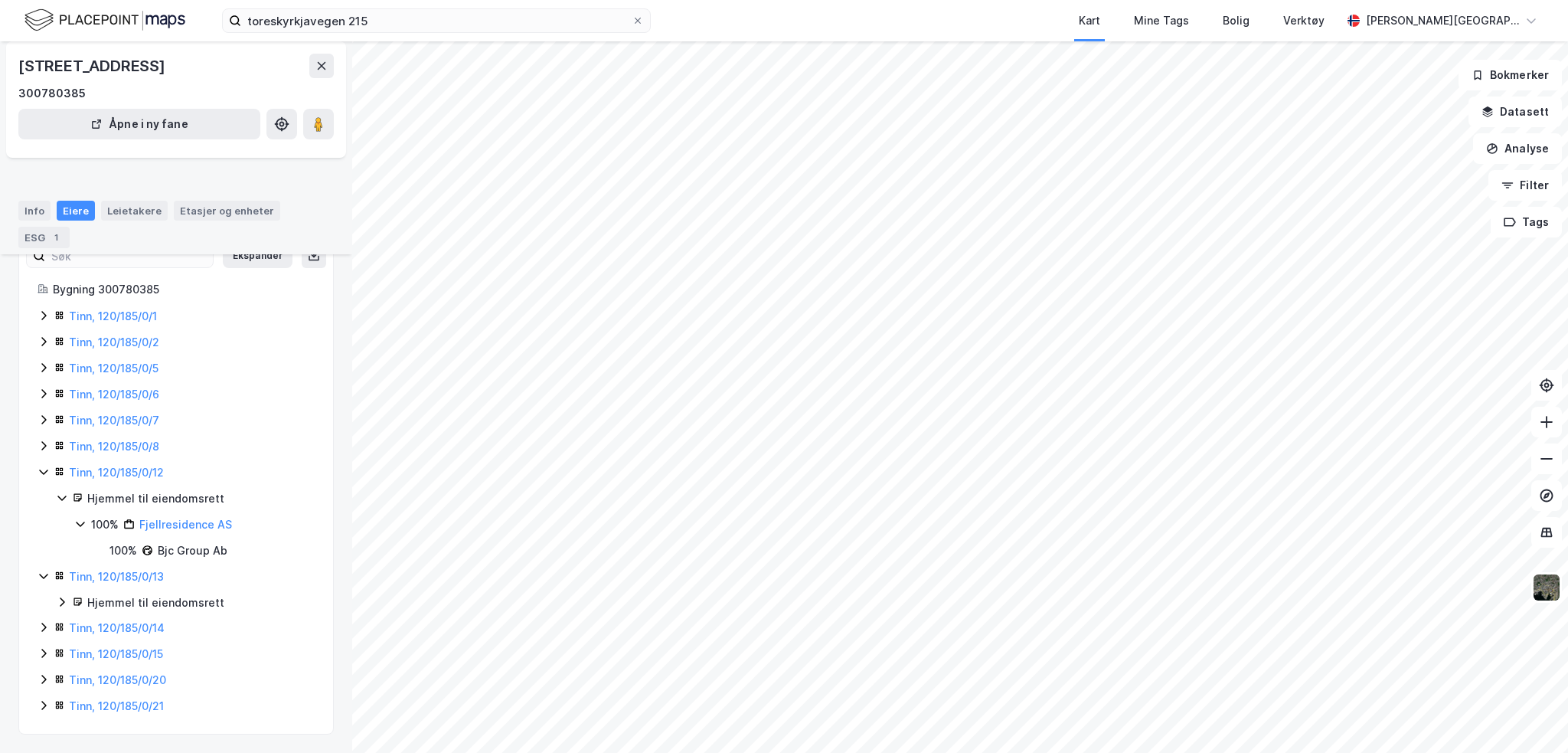
click at [48, 576] on icon at bounding box center [44, 576] width 12 height 12
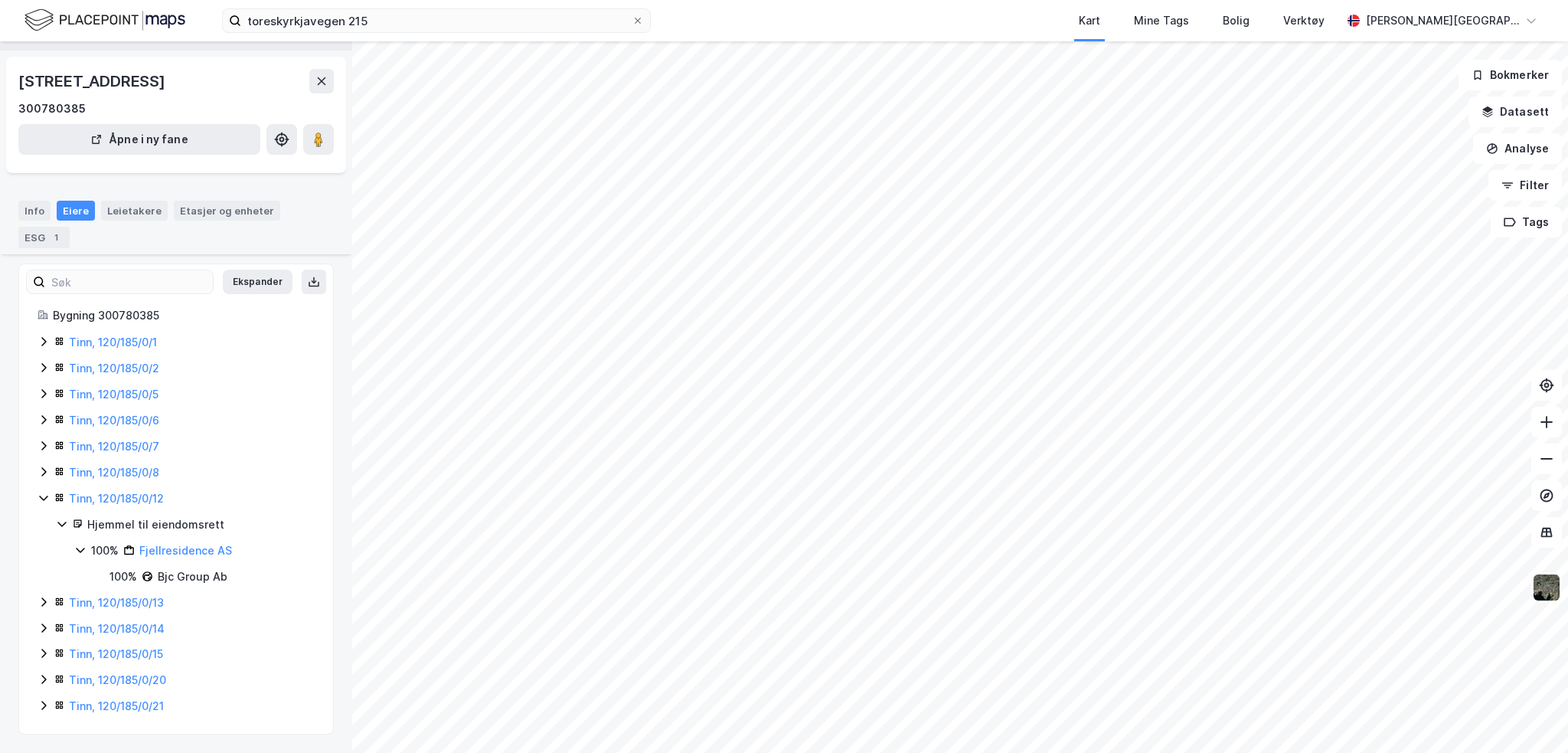
scroll to position [66, 0]
click at [46, 497] on icon at bounding box center [44, 498] width 9 height 5
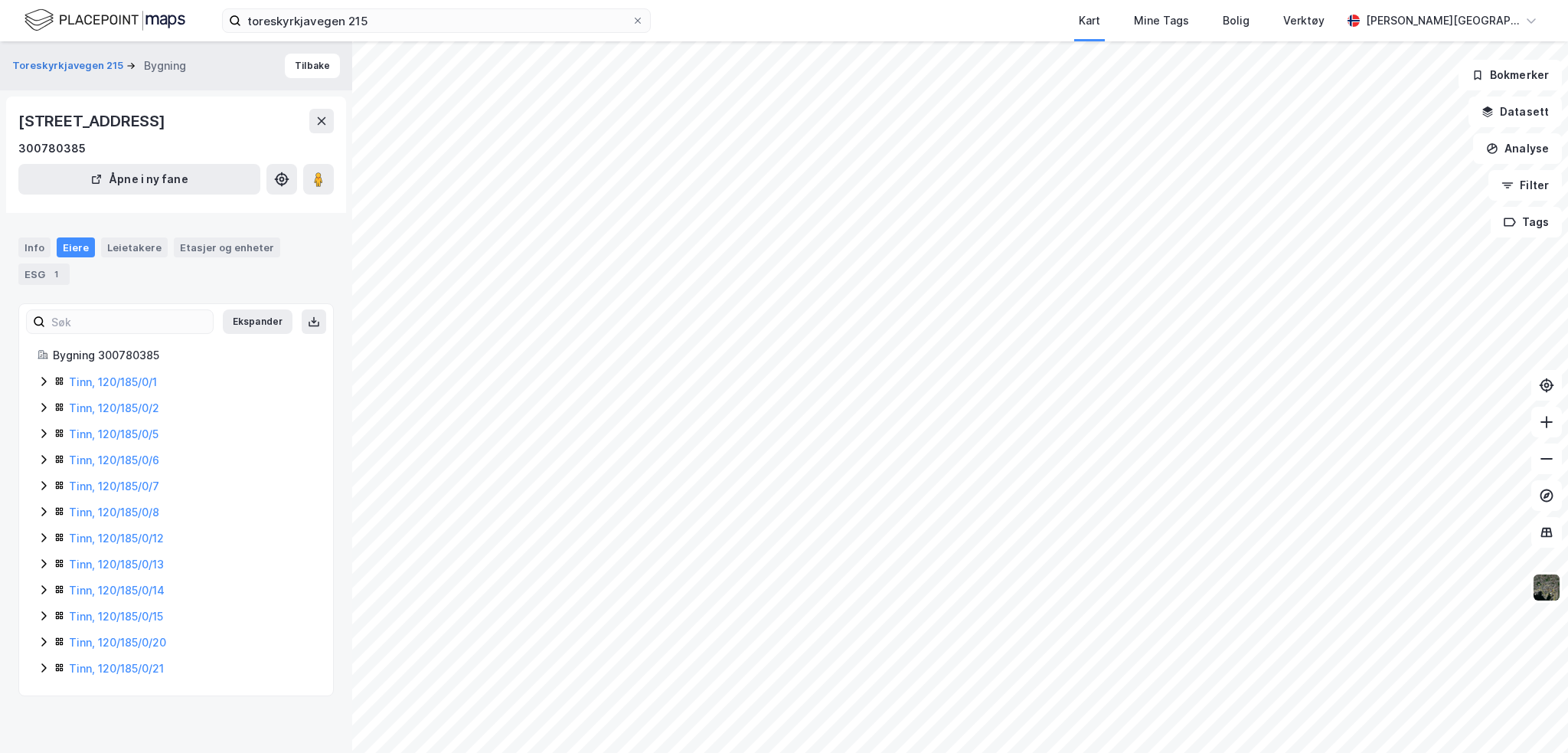
click at [44, 491] on icon at bounding box center [44, 485] width 12 height 12
click at [45, 518] on icon at bounding box center [44, 511] width 12 height 12
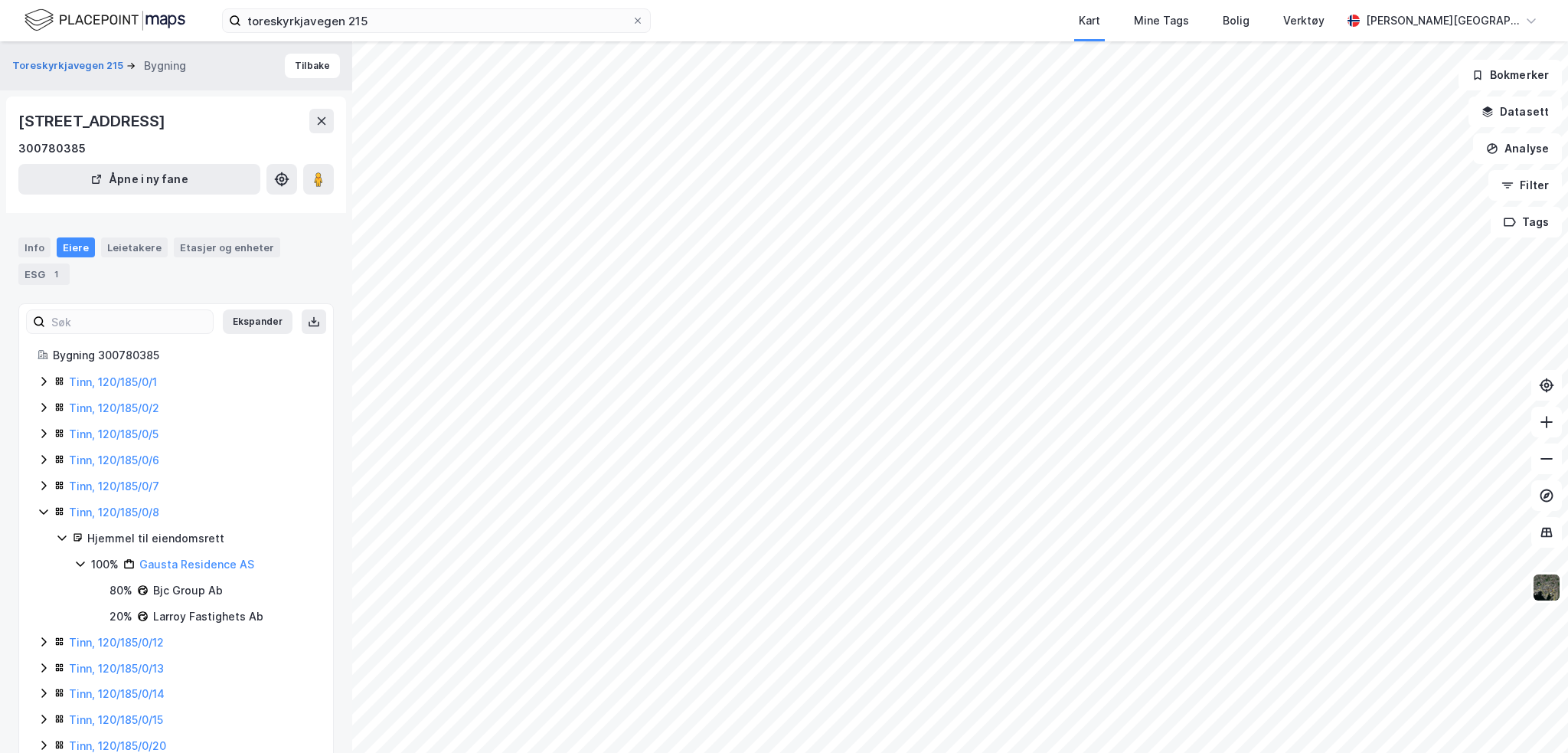
click at [45, 518] on icon at bounding box center [44, 511] width 12 height 12
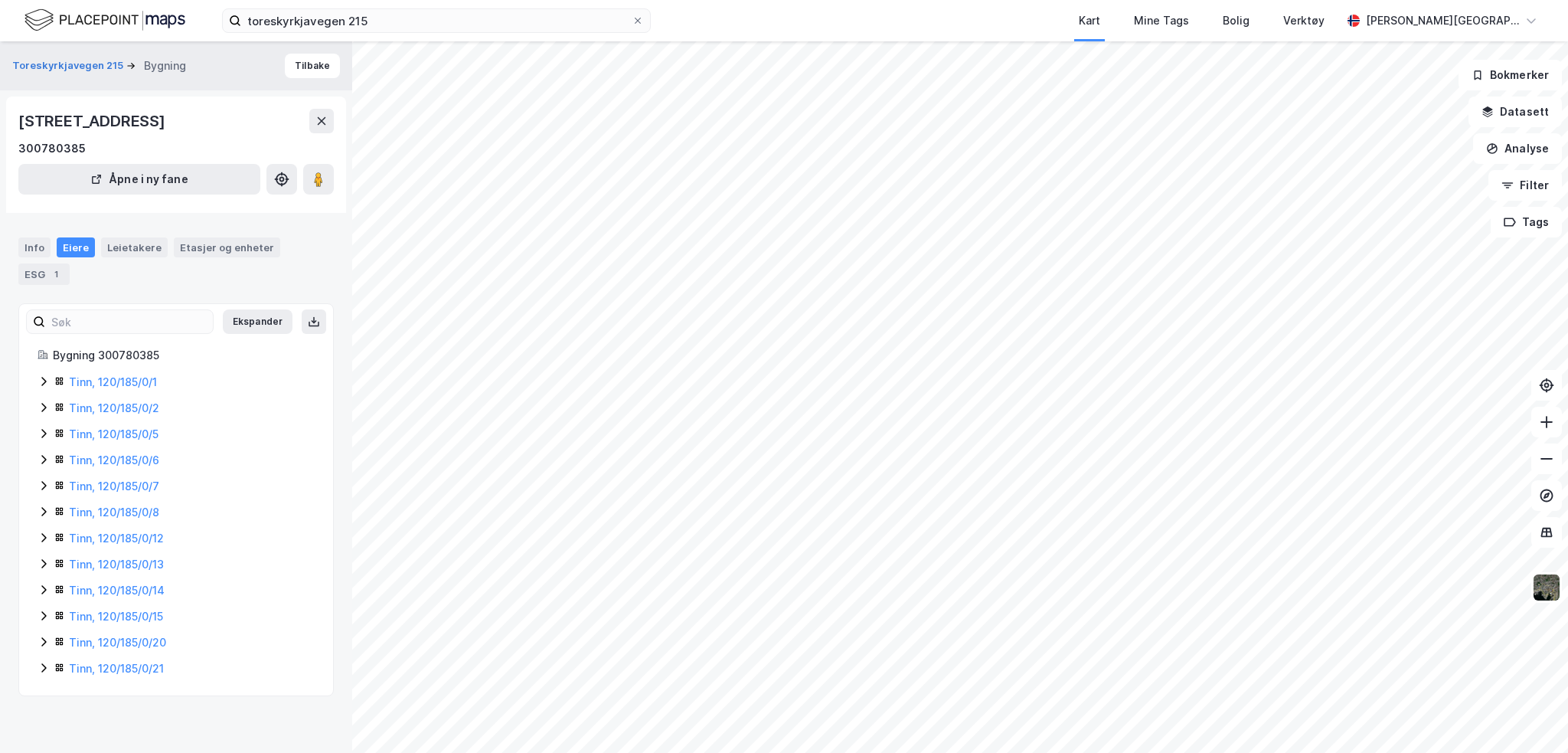
click at [45, 544] on icon at bounding box center [44, 538] width 12 height 12
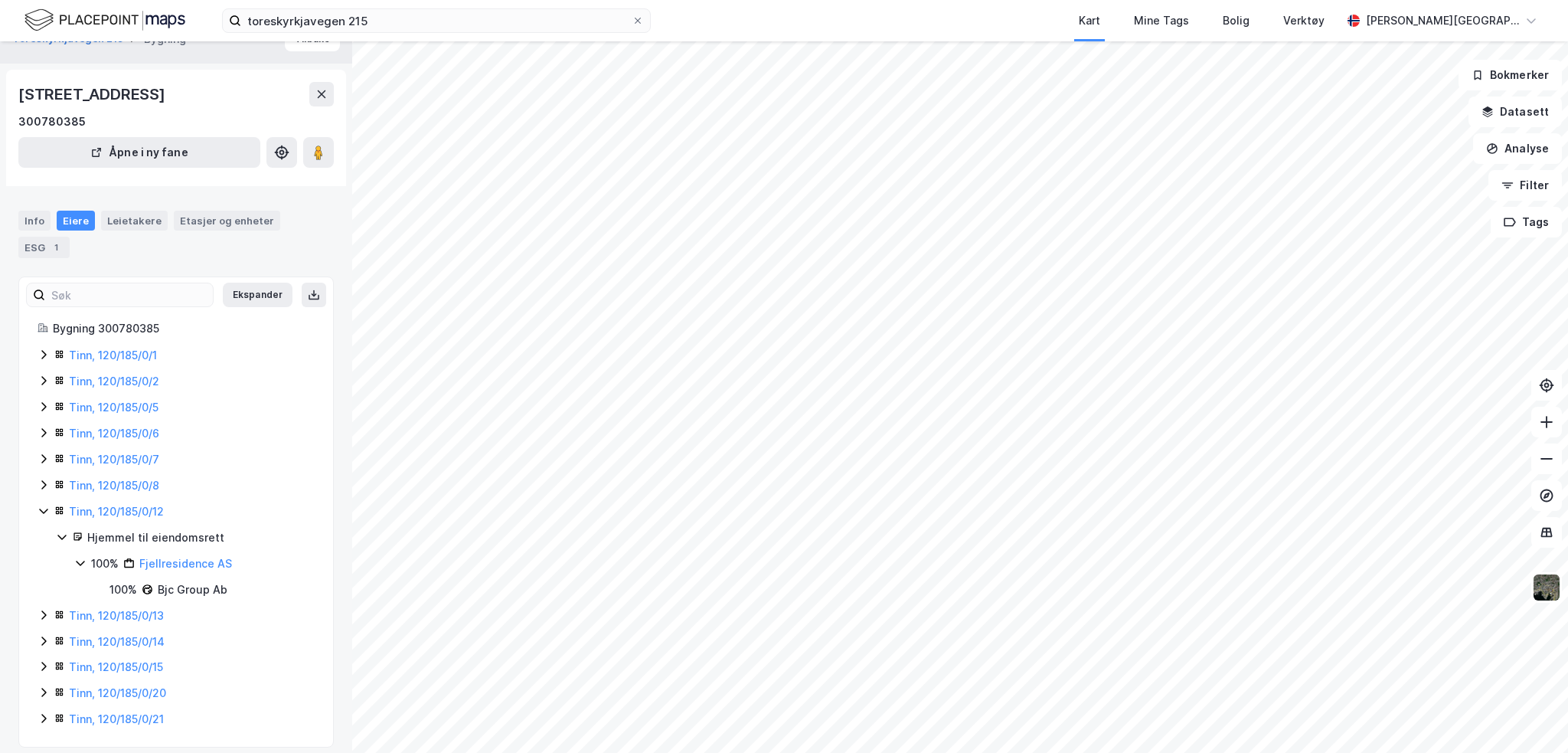
scroll to position [66, 0]
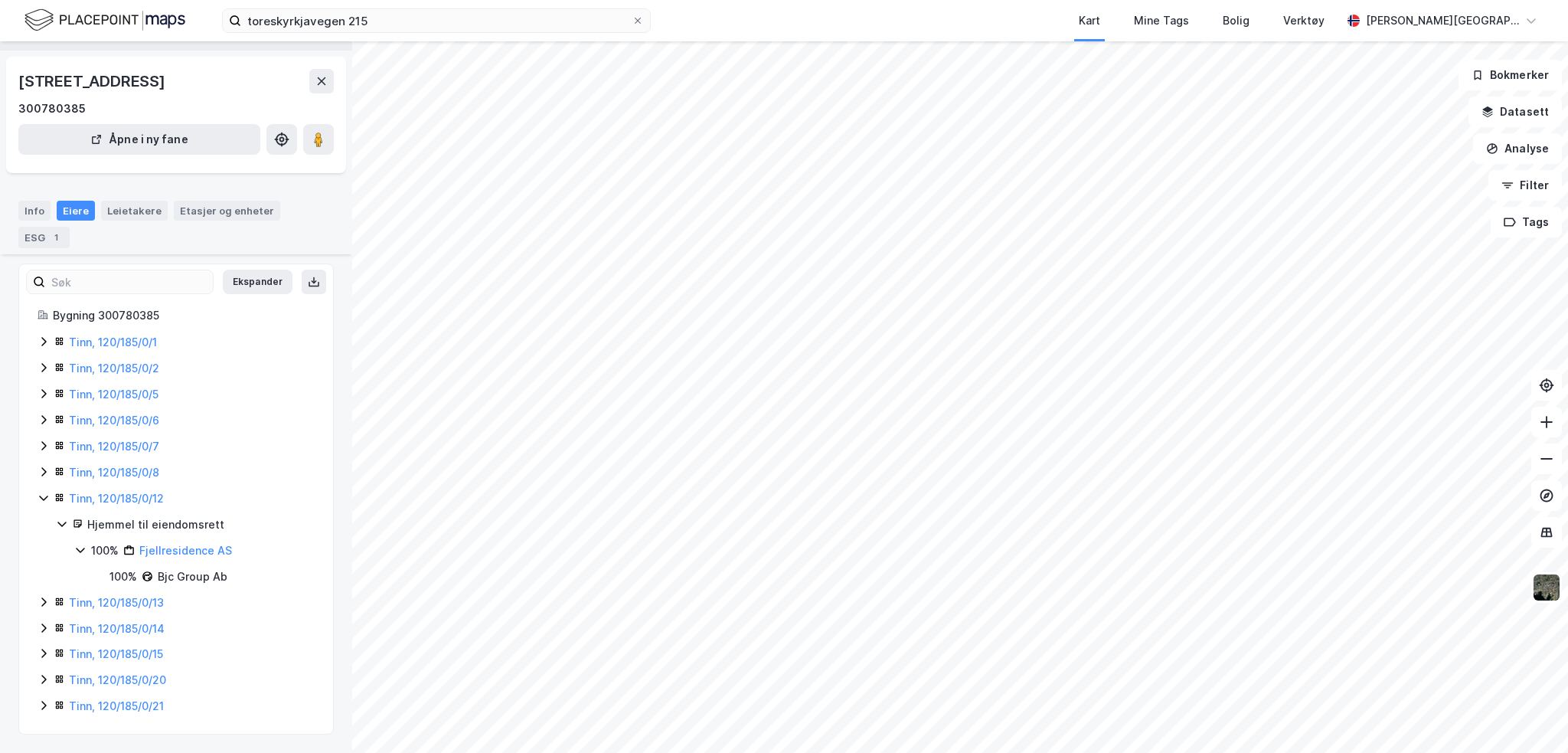
click at [42, 603] on icon at bounding box center [44, 602] width 12 height 12
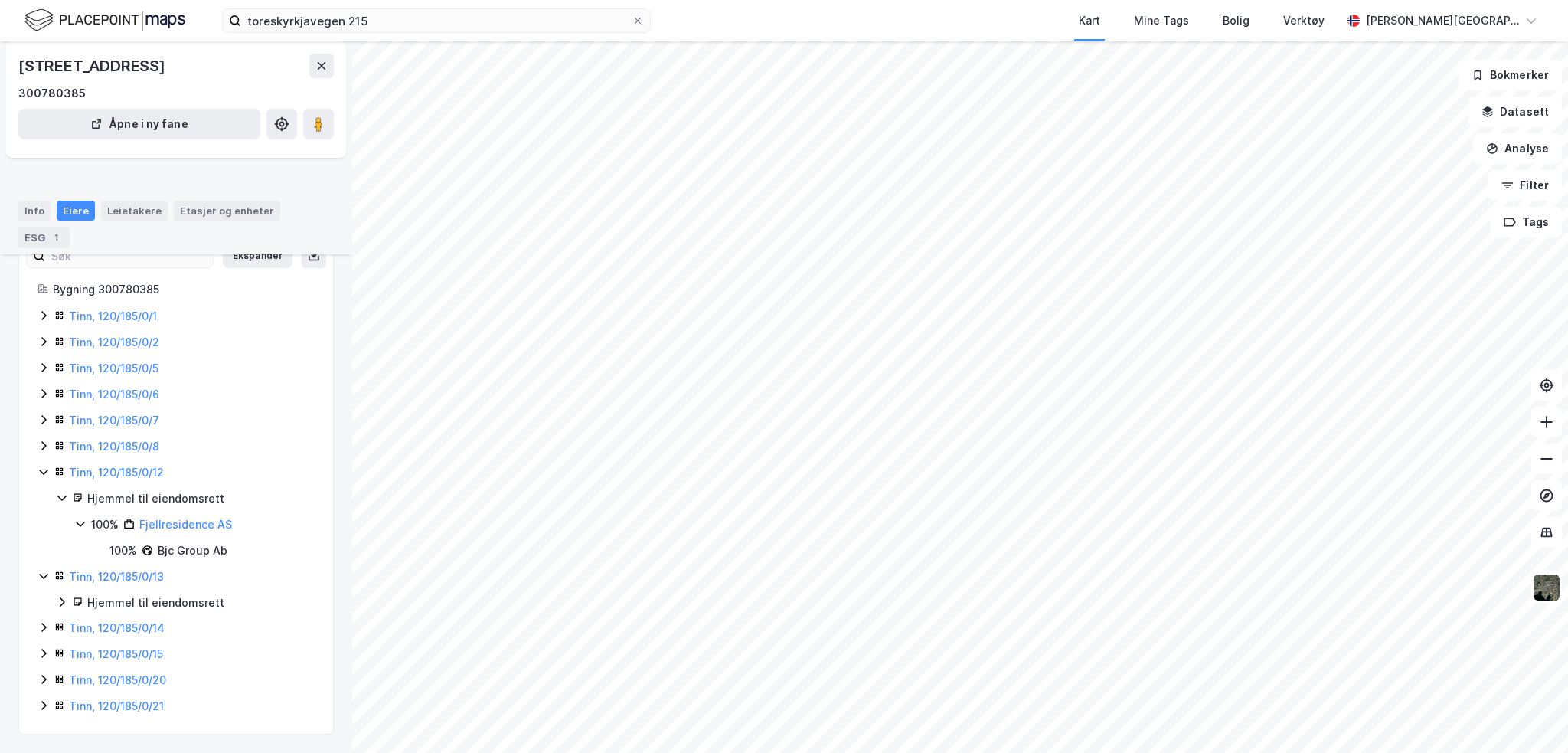
scroll to position [92, 0]
click at [62, 600] on icon at bounding box center [62, 602] width 12 height 12
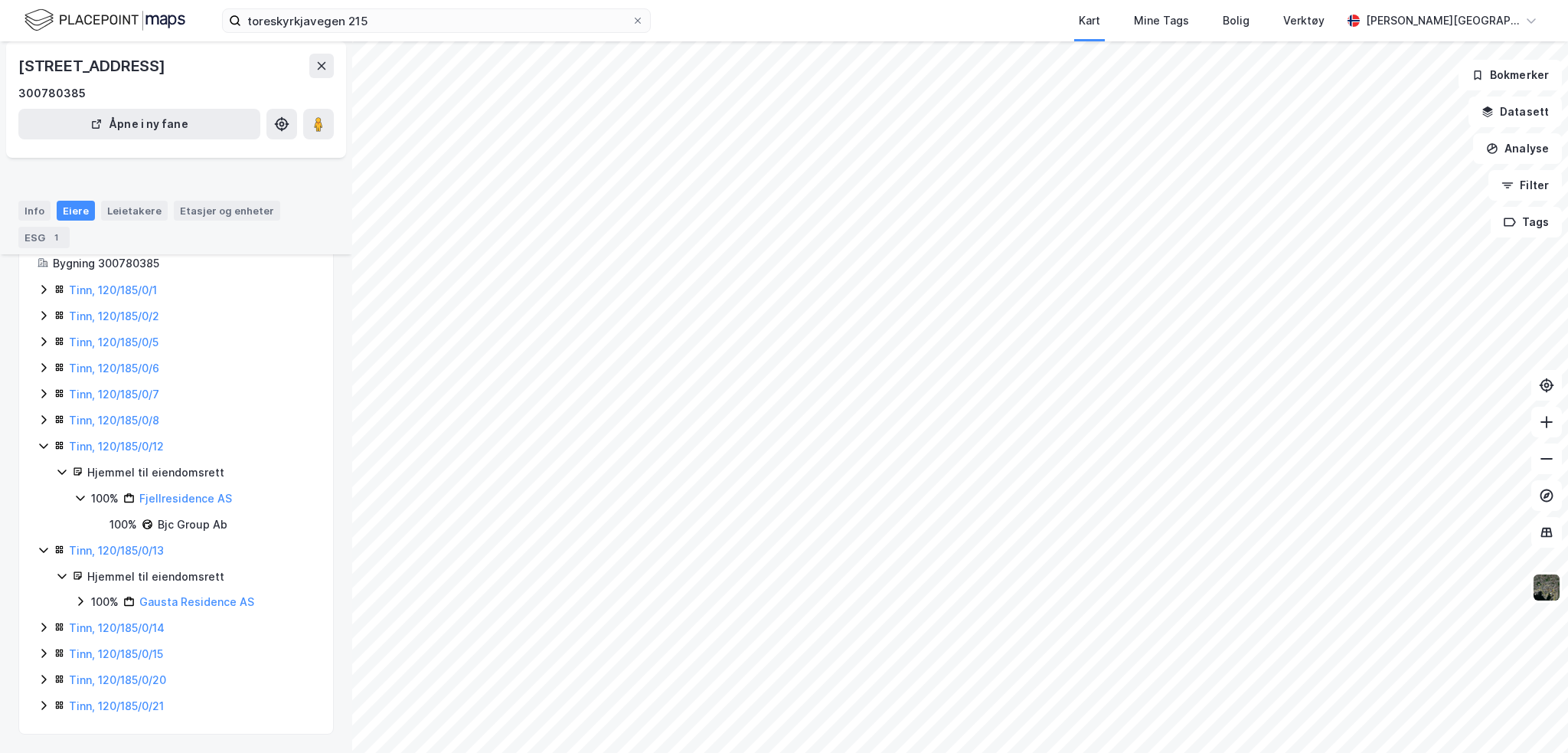
click at [48, 556] on icon at bounding box center [44, 550] width 12 height 12
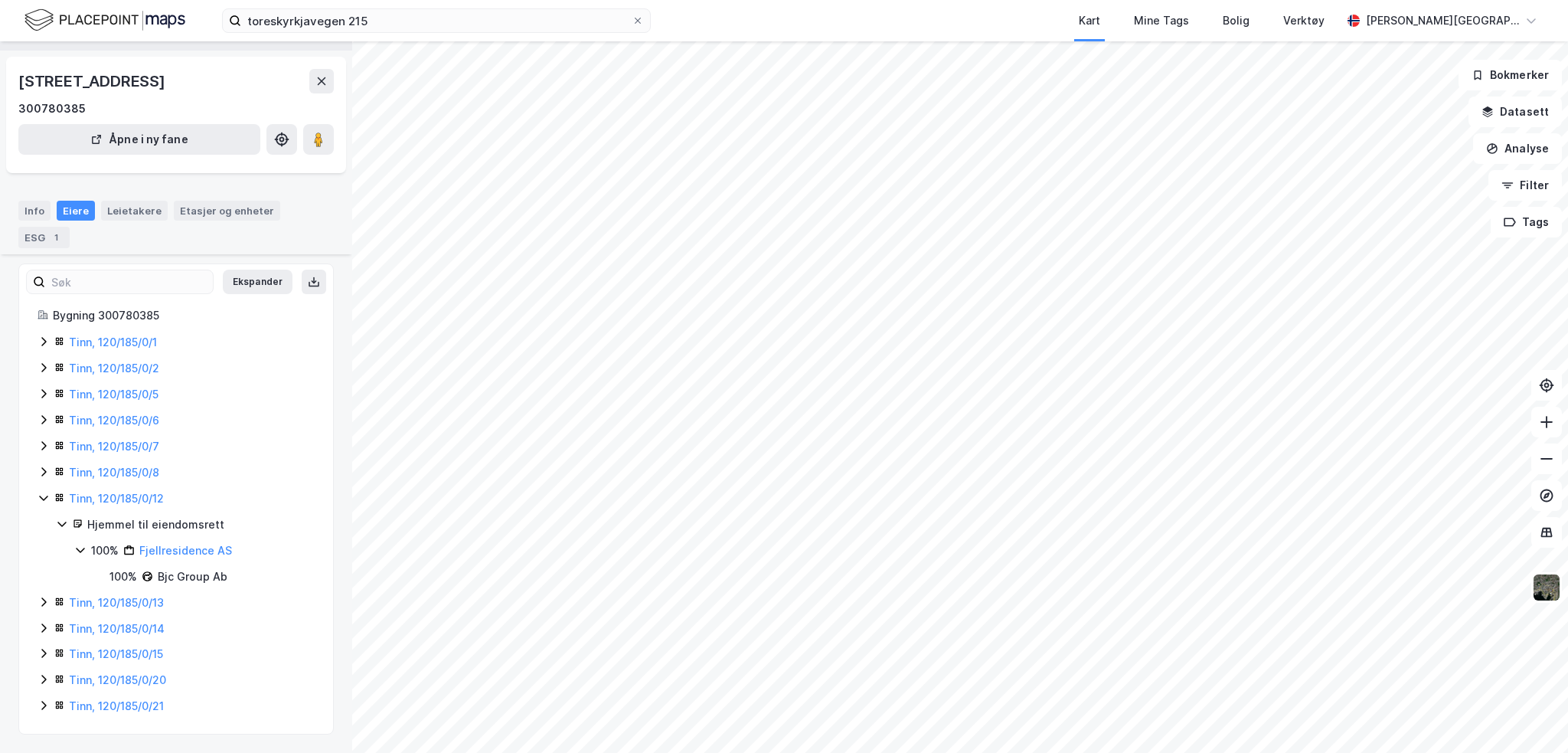
click at [46, 624] on icon at bounding box center [44, 628] width 12 height 12
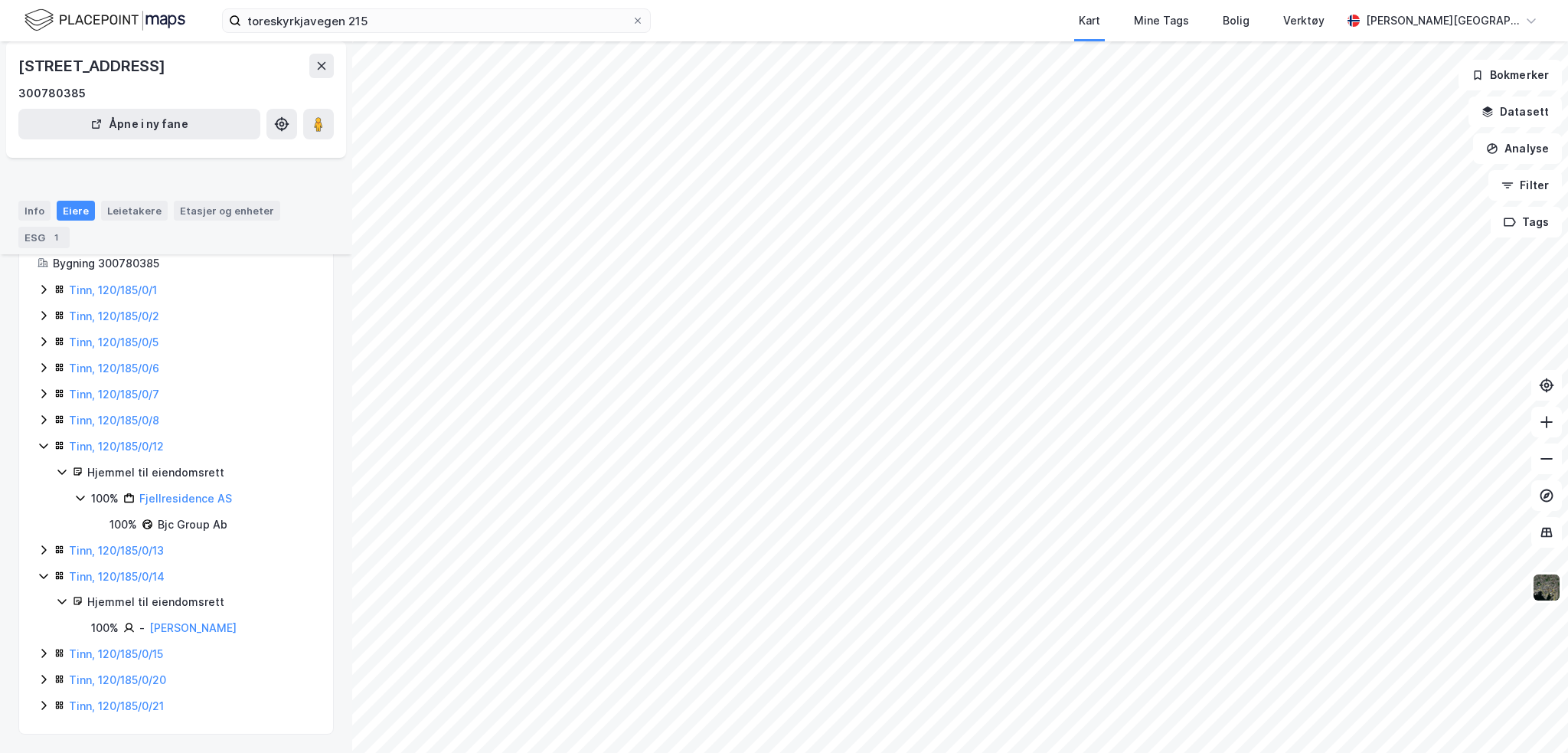
scroll to position [118, 0]
click at [48, 575] on icon at bounding box center [44, 576] width 12 height 12
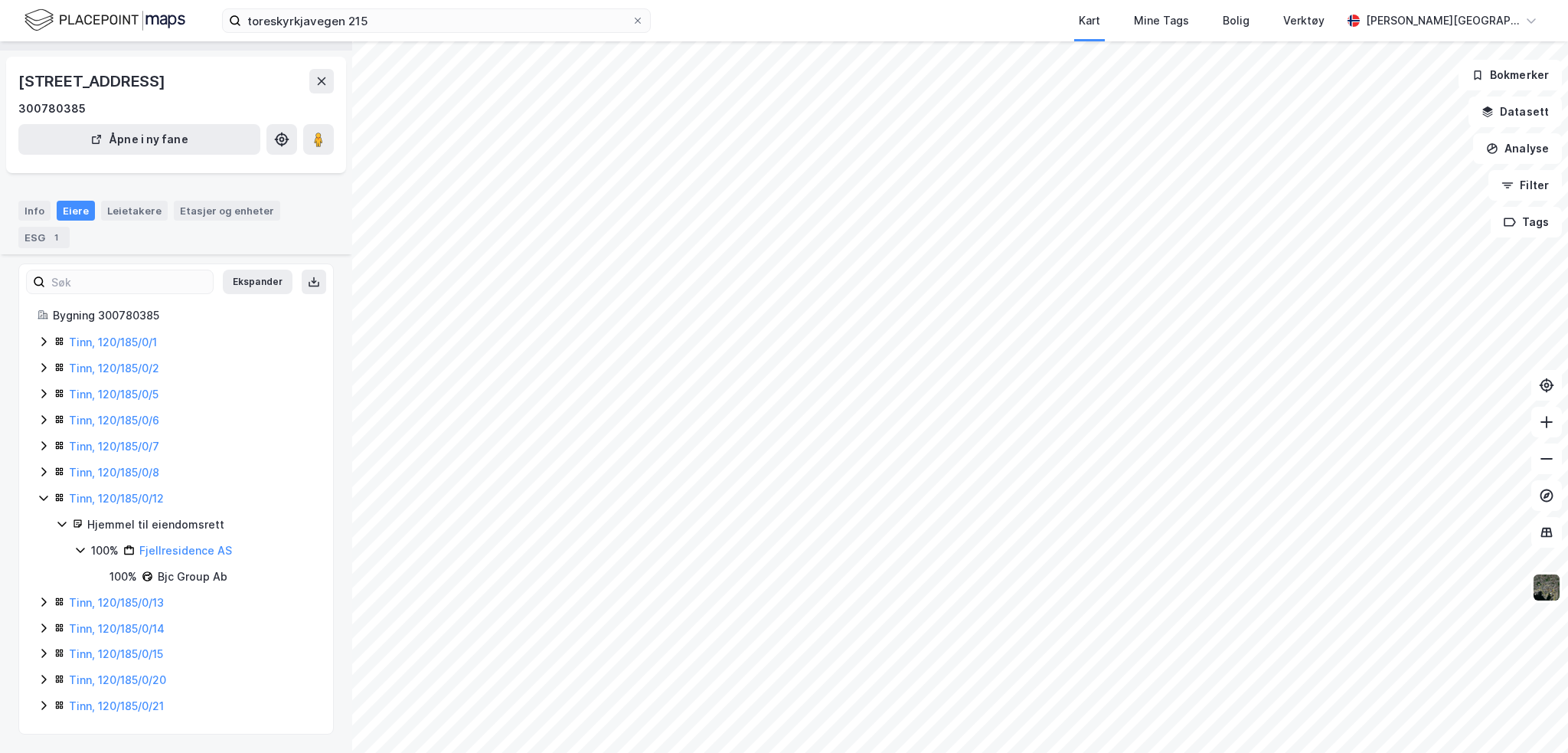
click at [41, 653] on icon at bounding box center [44, 653] width 12 height 12
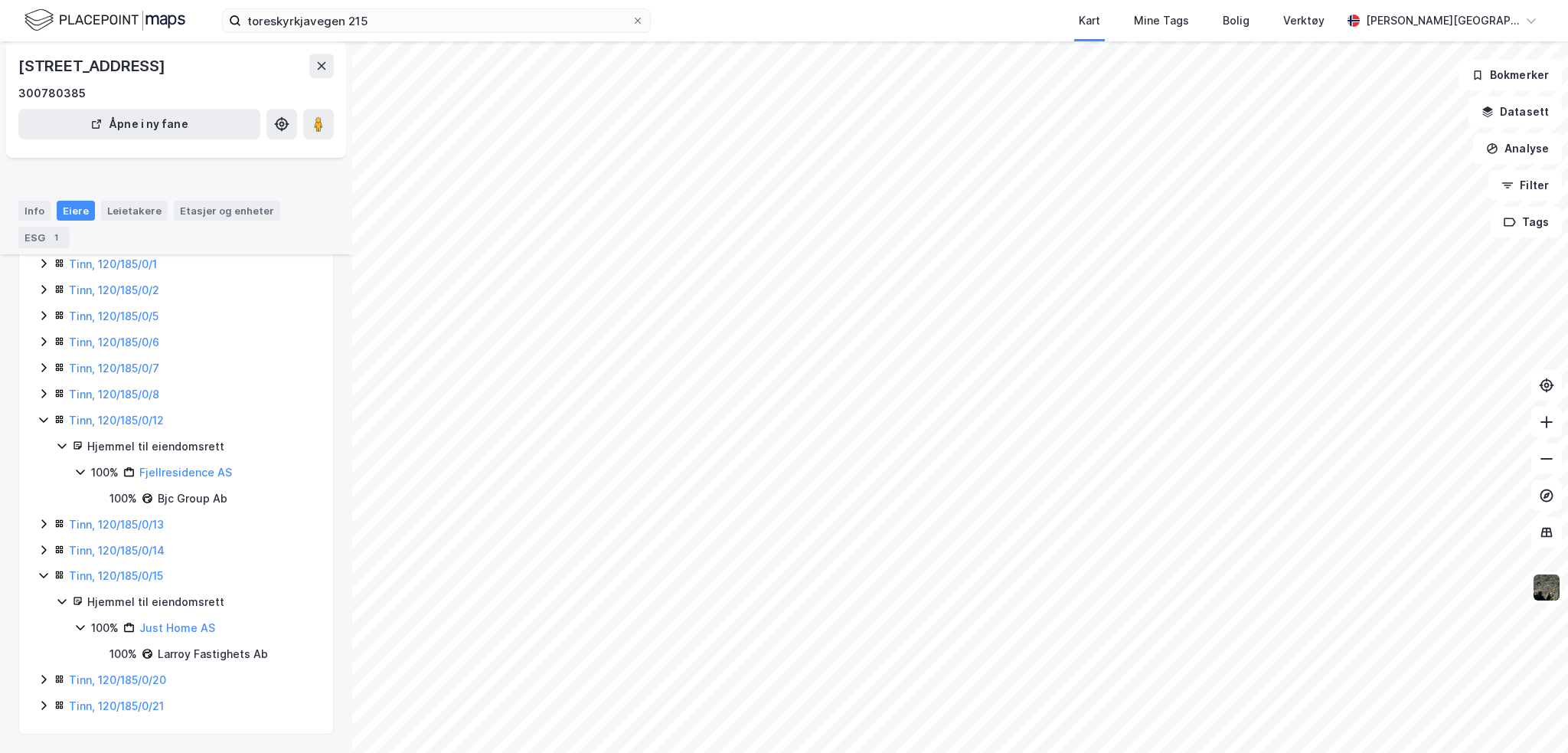
scroll to position [144, 0]
click at [43, 579] on icon at bounding box center [44, 575] width 12 height 12
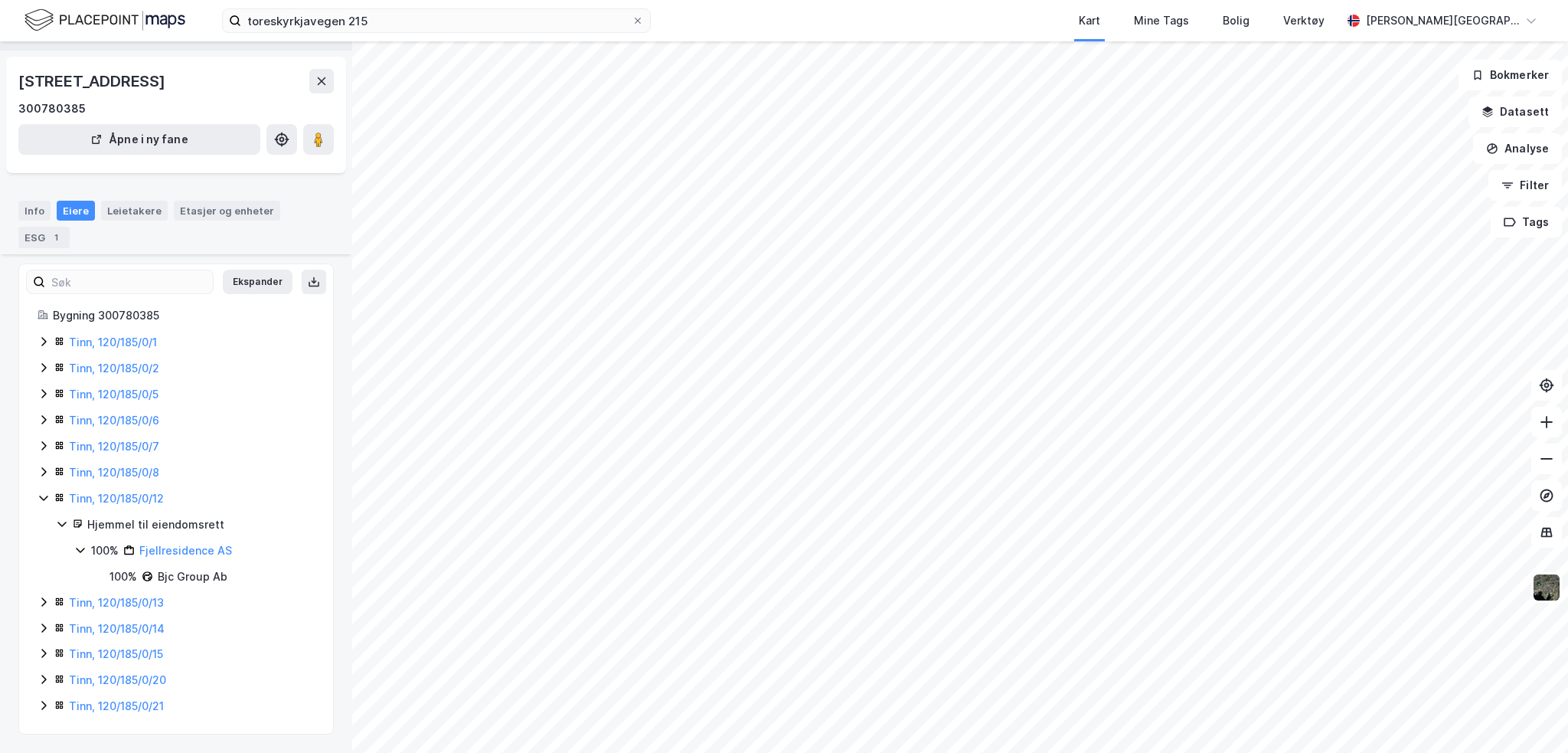
click at [46, 680] on icon at bounding box center [44, 679] width 12 height 12
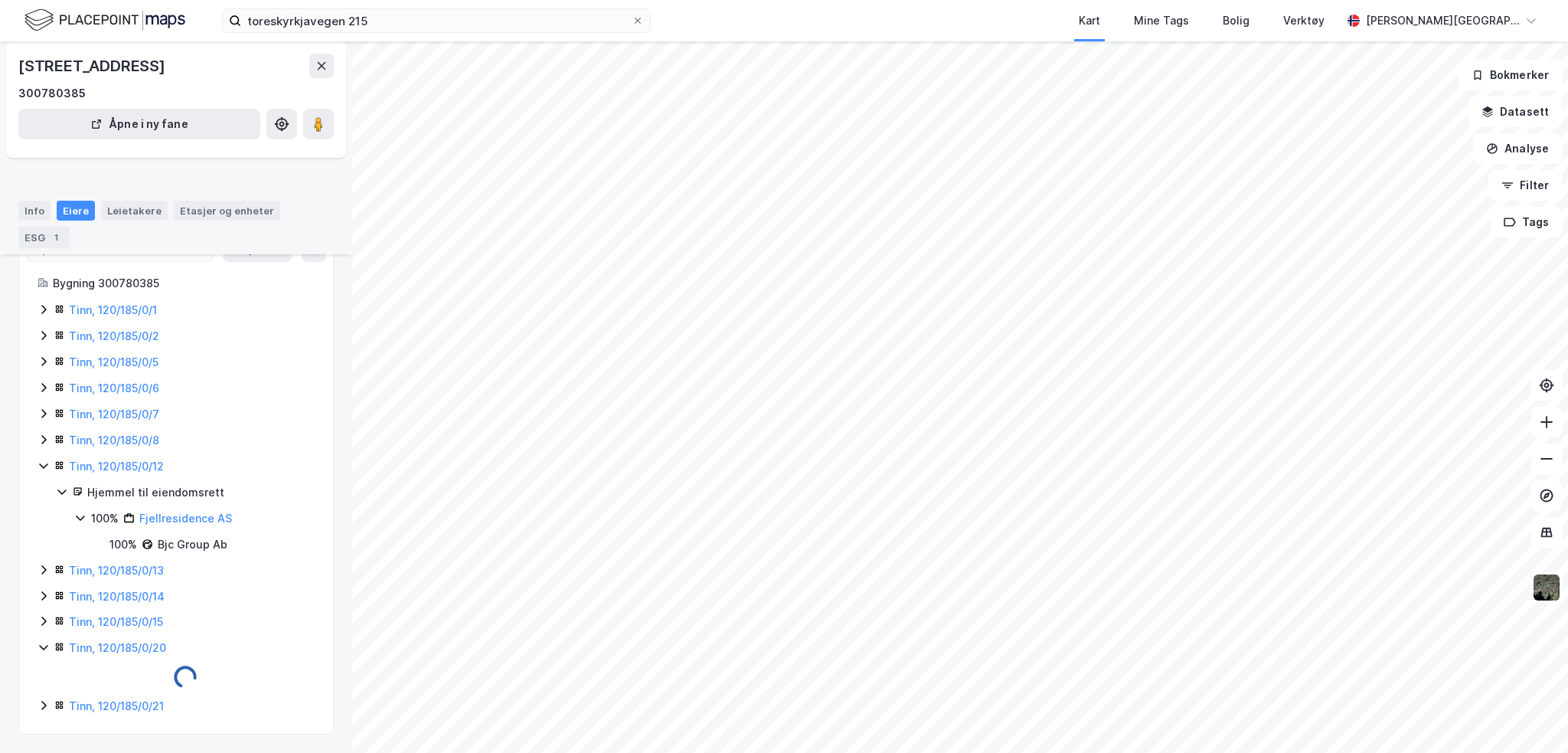
scroll to position [144, 0]
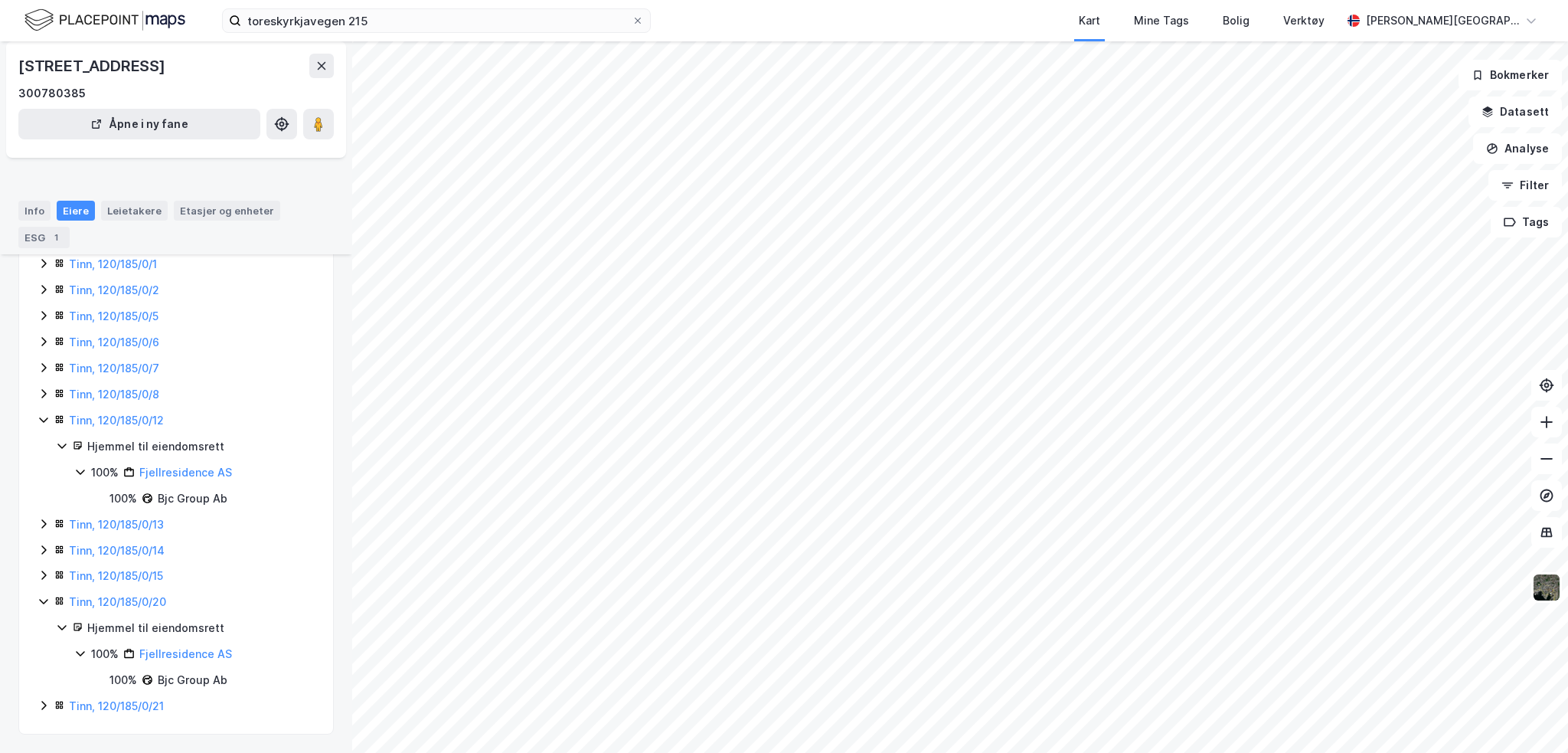
click at [46, 707] on icon at bounding box center [44, 705] width 12 height 12
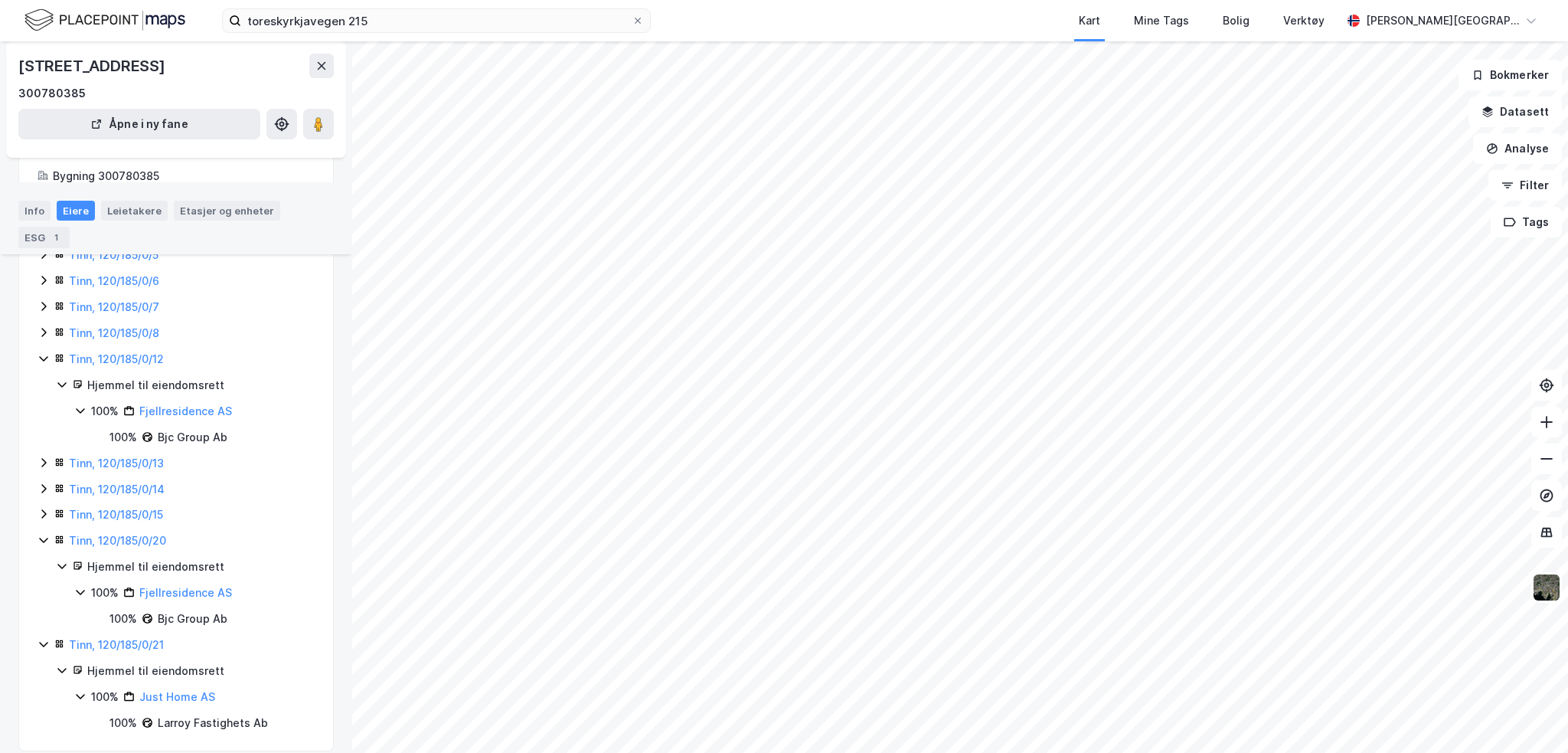
scroll to position [222, 0]
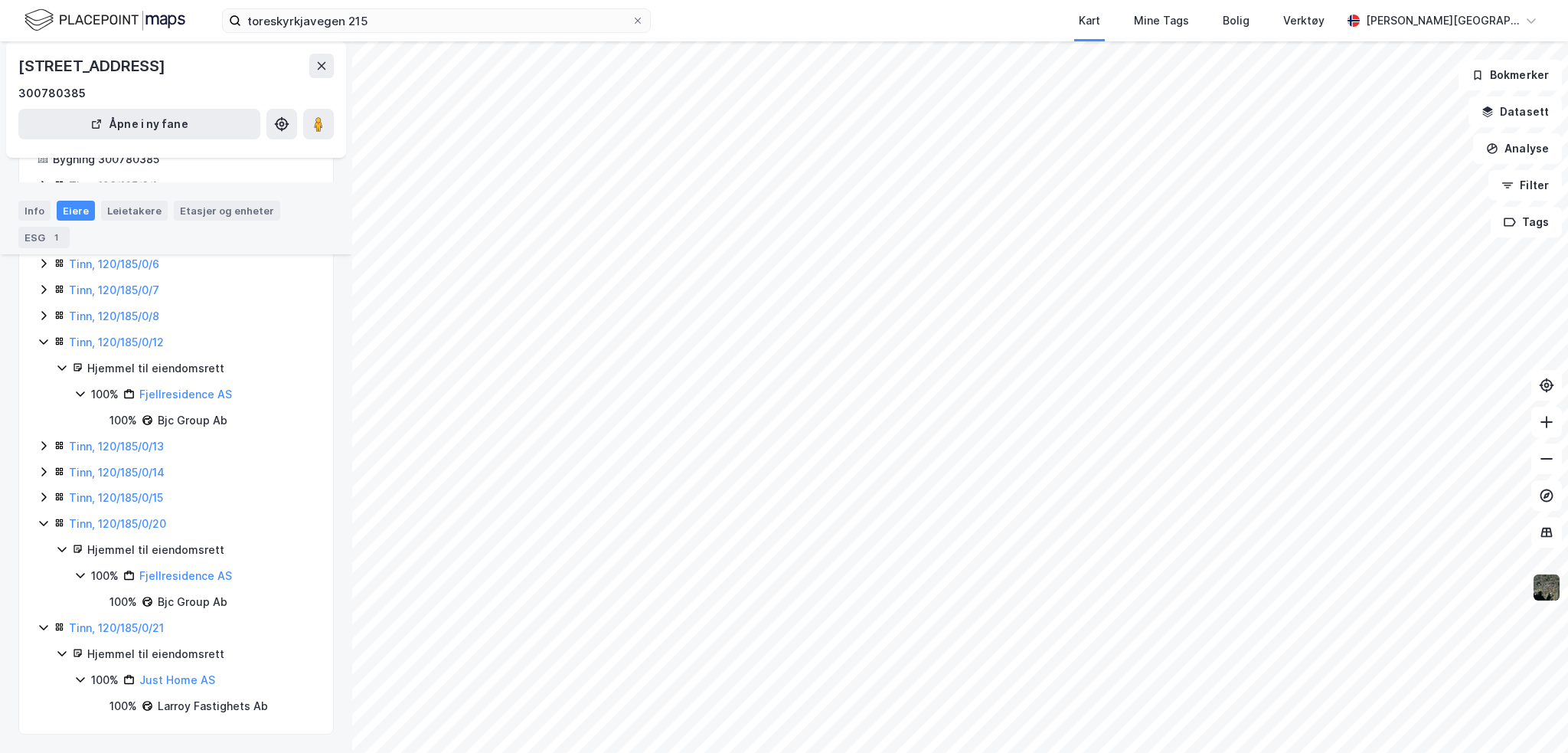
click at [47, 627] on icon at bounding box center [44, 627] width 12 height 12
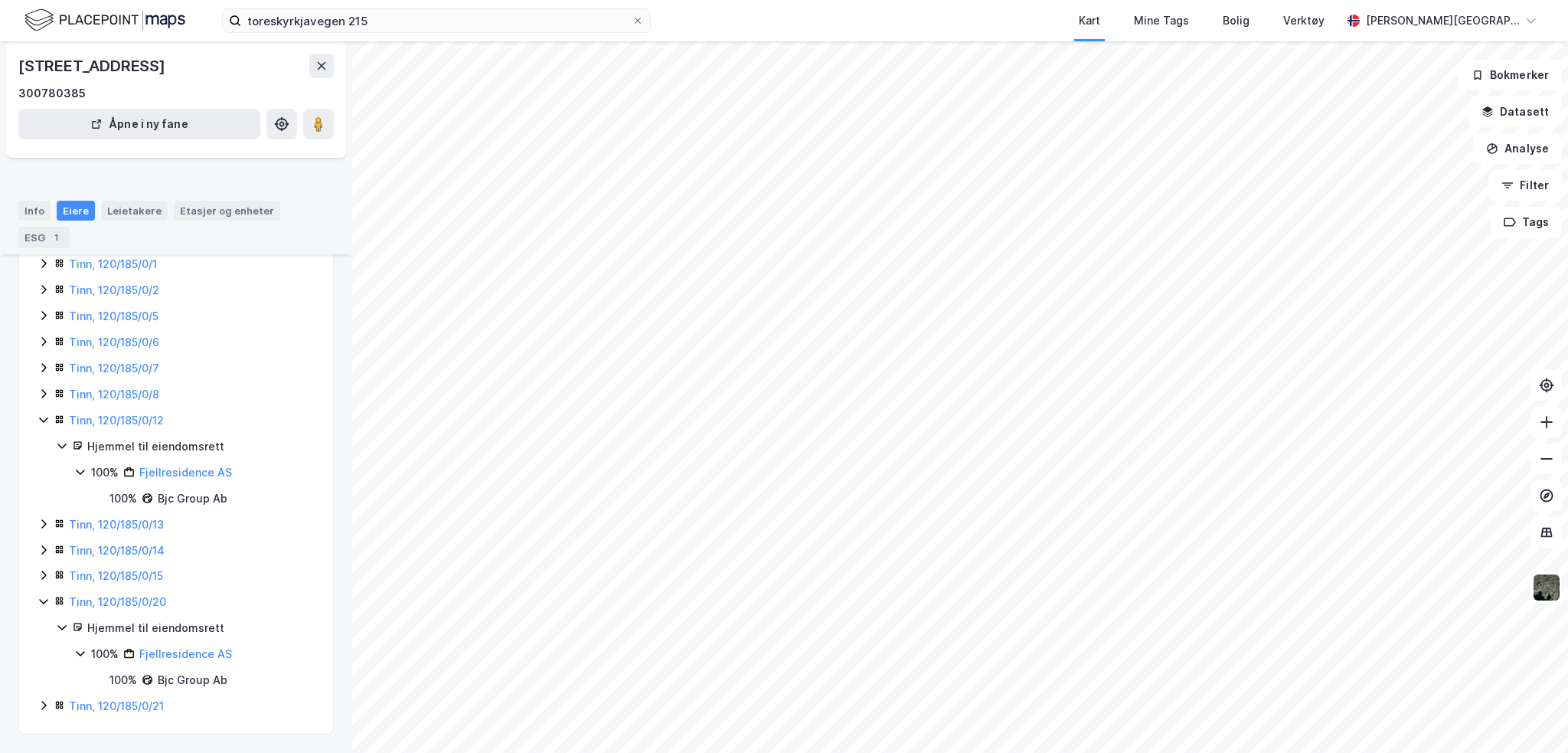
scroll to position [144, 0]
click at [203, 652] on link "Fjellresidence AS" at bounding box center [185, 653] width 92 height 13
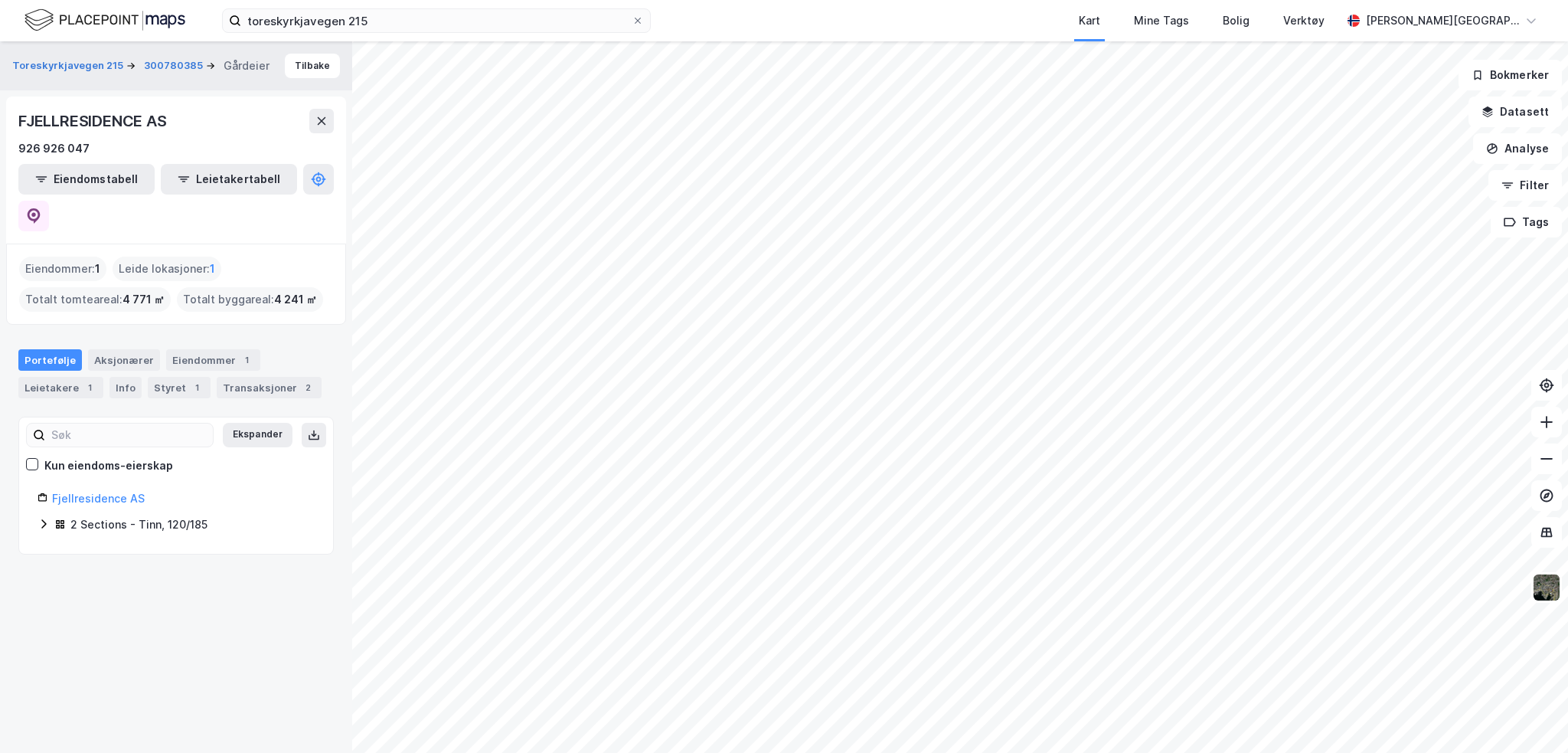
click at [40, 518] on icon at bounding box center [44, 524] width 12 height 12
